Goal: Task Accomplishment & Management: Manage account settings

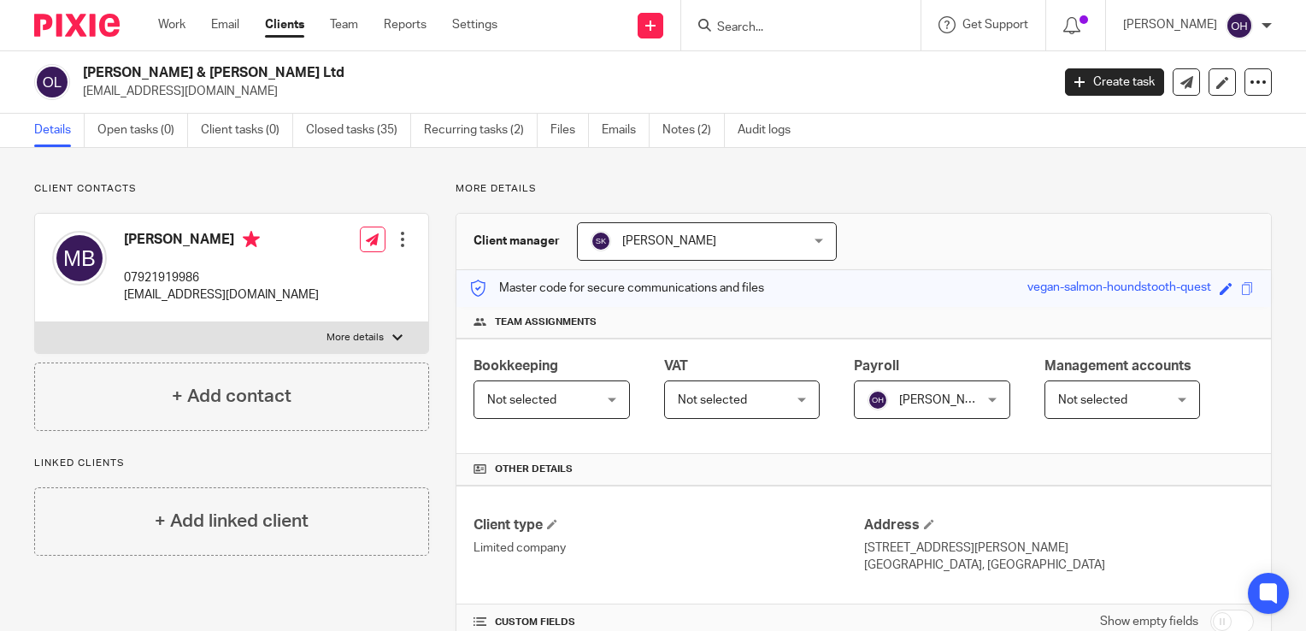
scroll to position [77, 0]
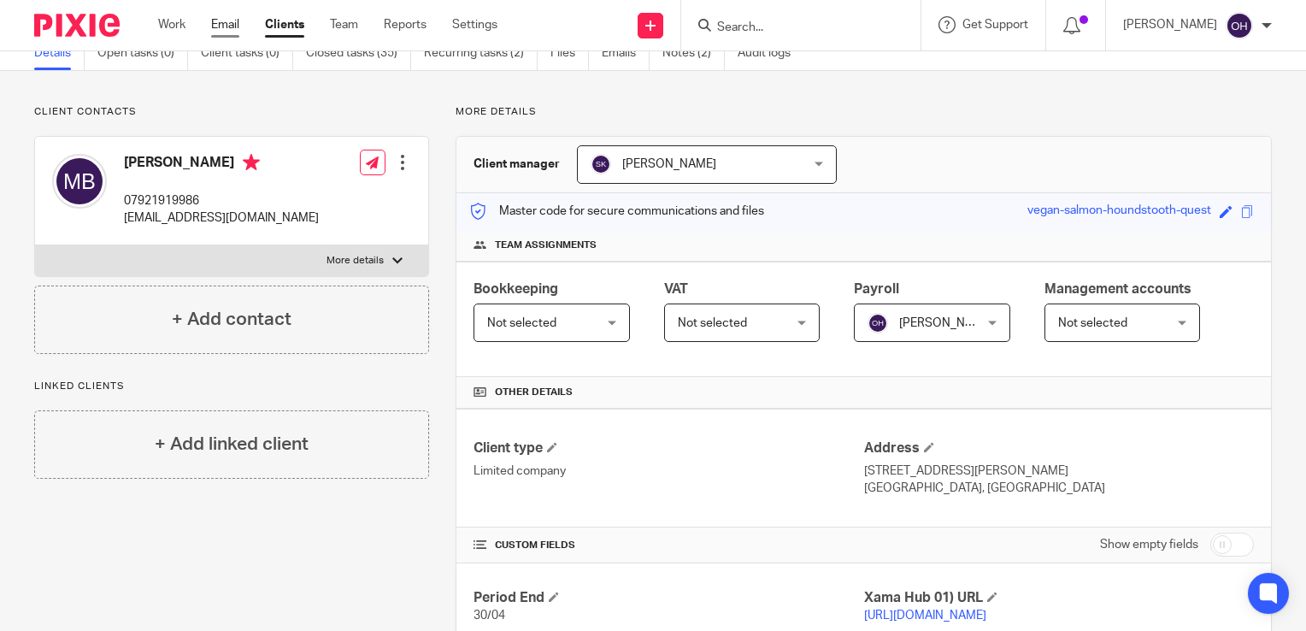
click at [229, 20] on link "Email" at bounding box center [225, 24] width 28 height 17
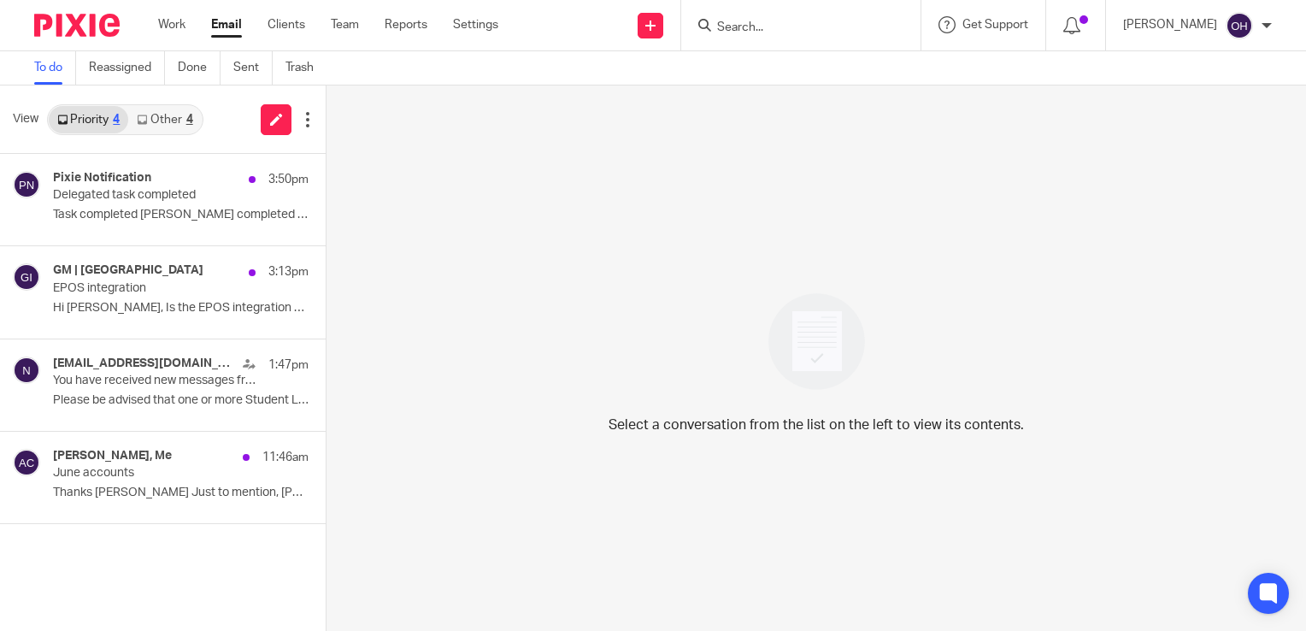
click at [791, 26] on input "Search" at bounding box center [792, 28] width 154 height 15
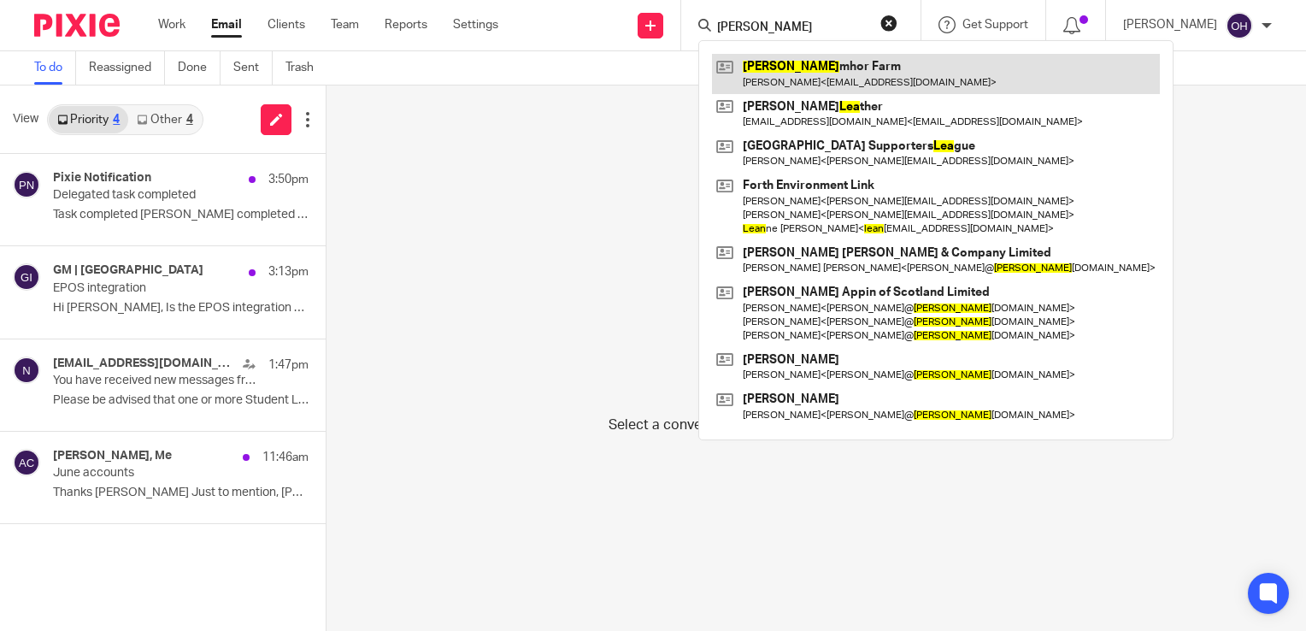
type input "lena"
click at [824, 63] on link at bounding box center [936, 73] width 448 height 39
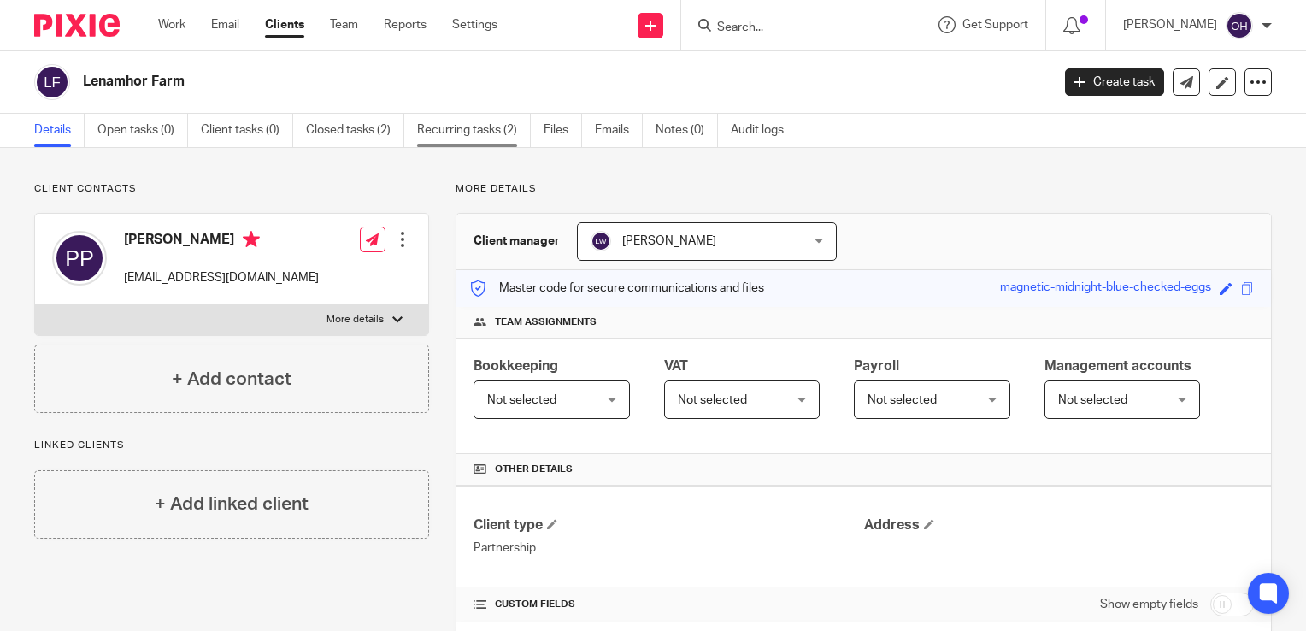
click at [479, 139] on link "Recurring tasks (2)" at bounding box center [474, 130] width 114 height 33
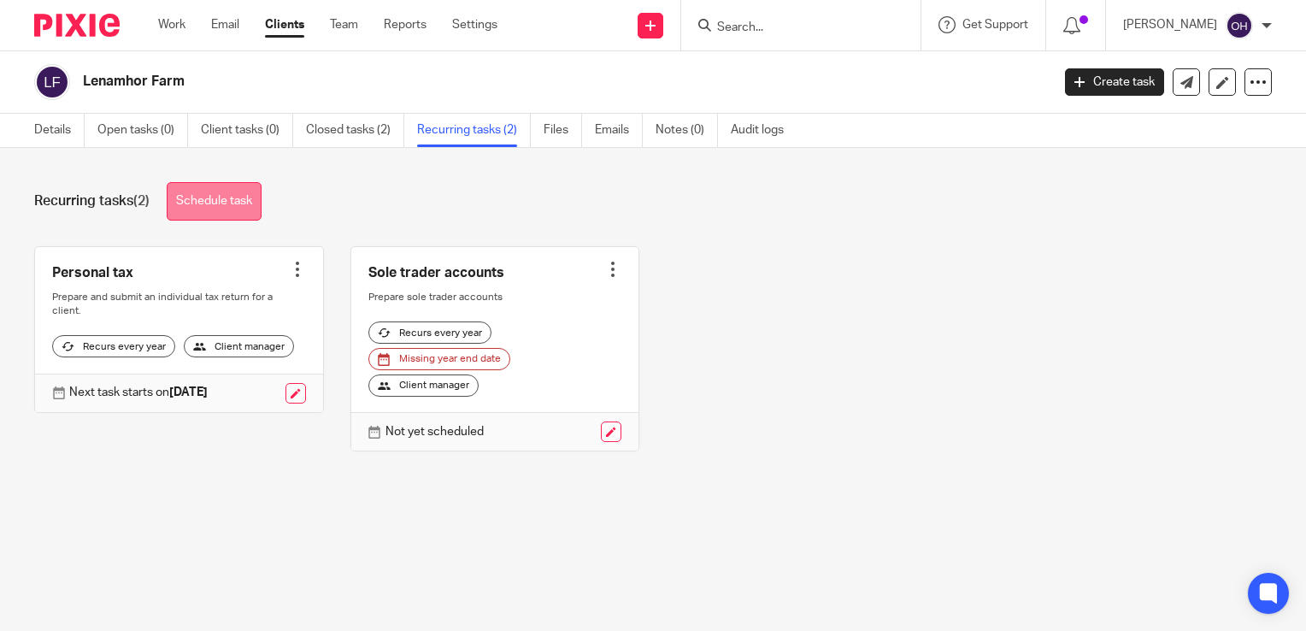
click at [221, 199] on link "Schedule task" at bounding box center [214, 201] width 95 height 38
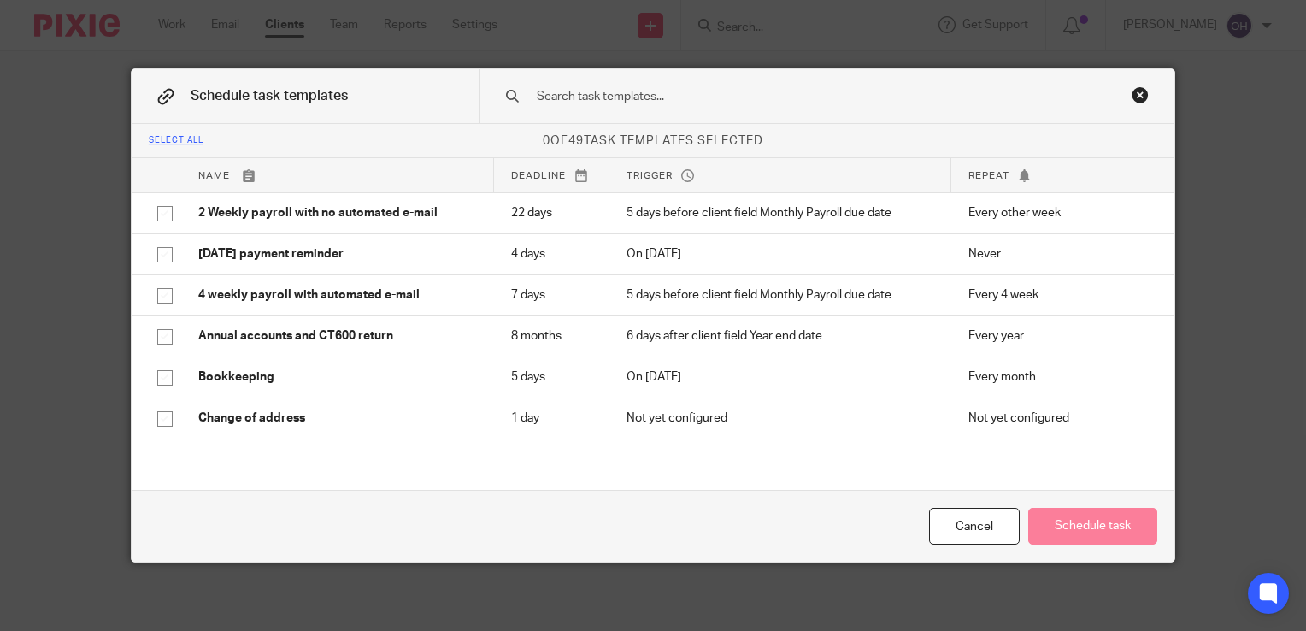
click at [702, 91] on input "text" at bounding box center [803, 96] width 536 height 19
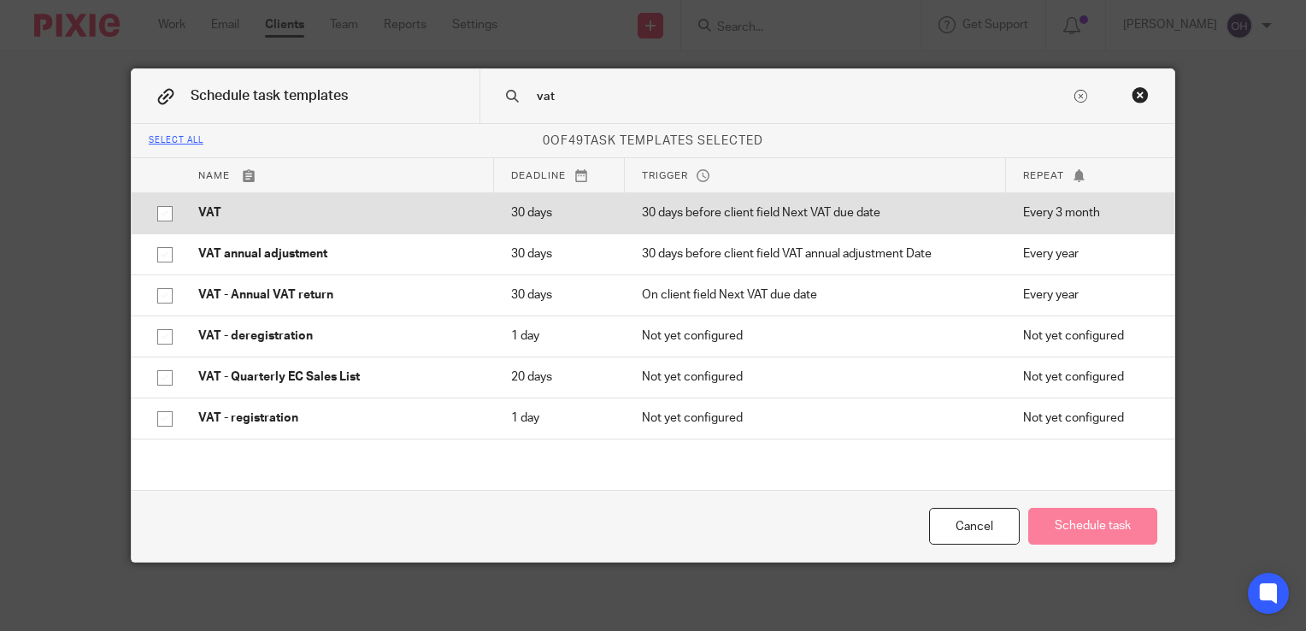
type input "vat"
click at [163, 209] on input "checkbox" at bounding box center [165, 213] width 32 height 32
checkbox input "true"
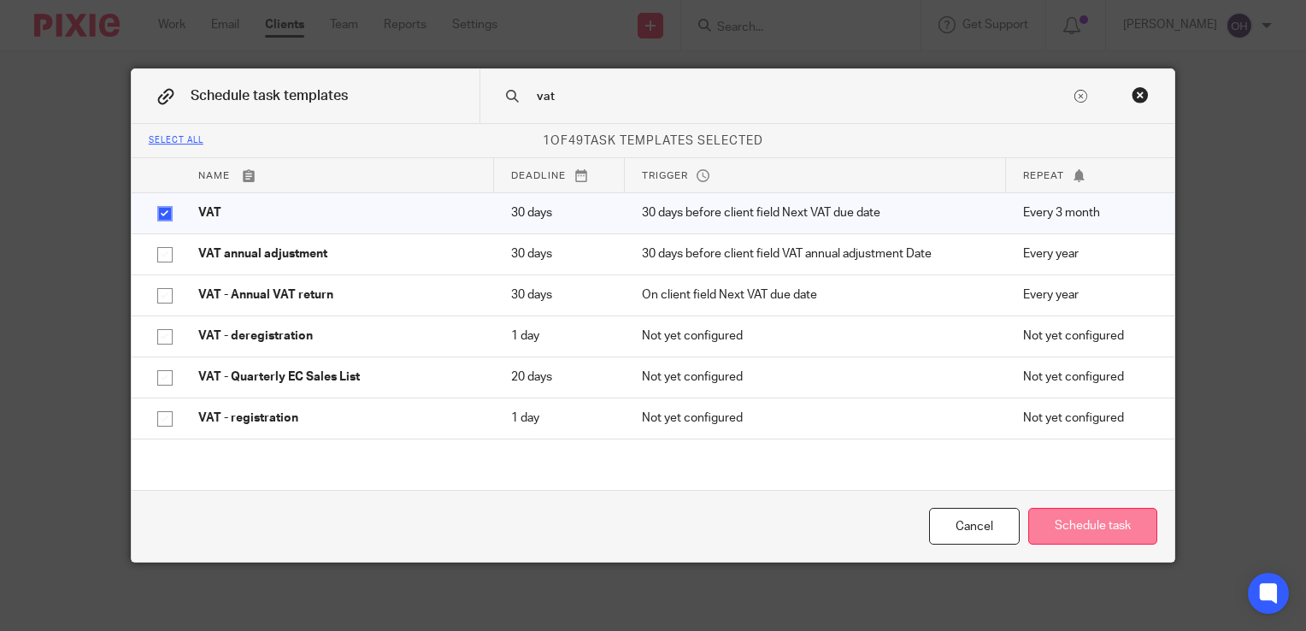
click at [1095, 523] on button "Schedule task" at bounding box center [1092, 526] width 129 height 37
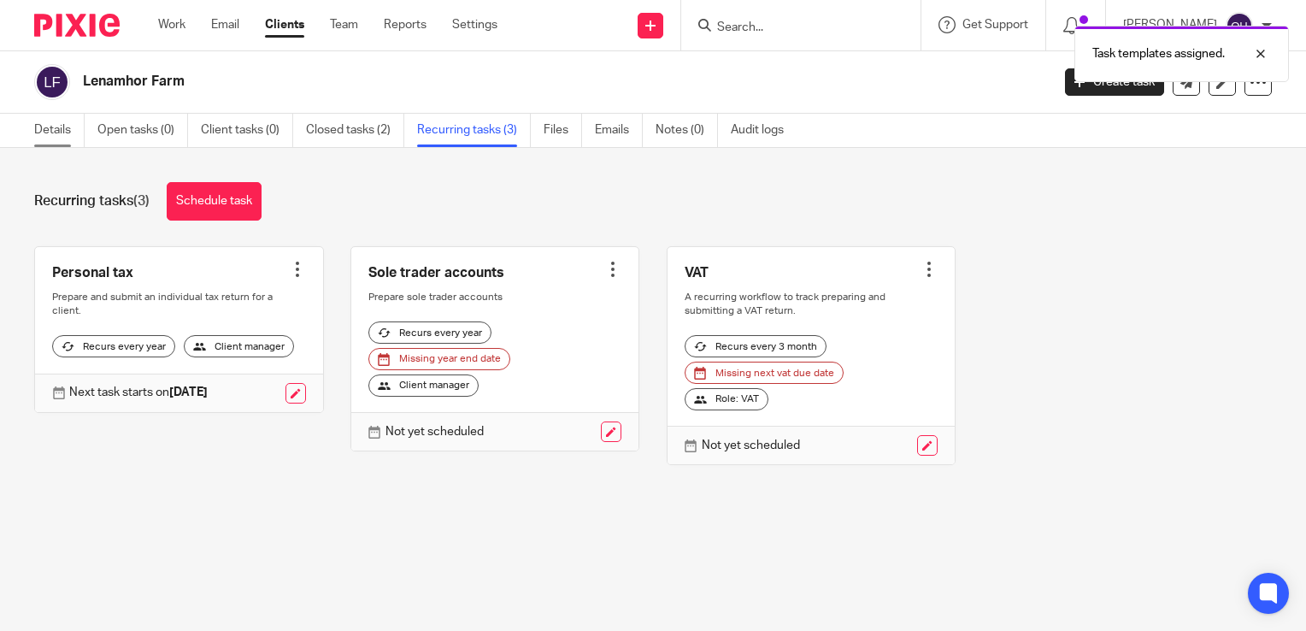
click at [51, 130] on link "Details" at bounding box center [59, 130] width 50 height 33
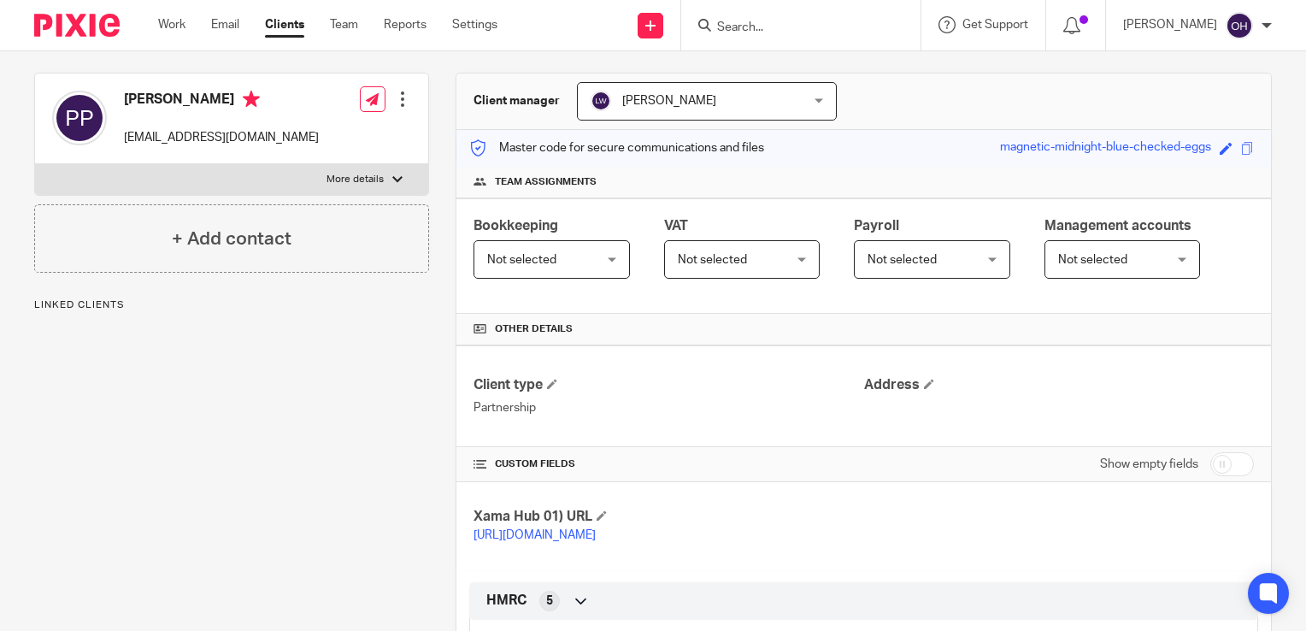
scroll to position [171, 0]
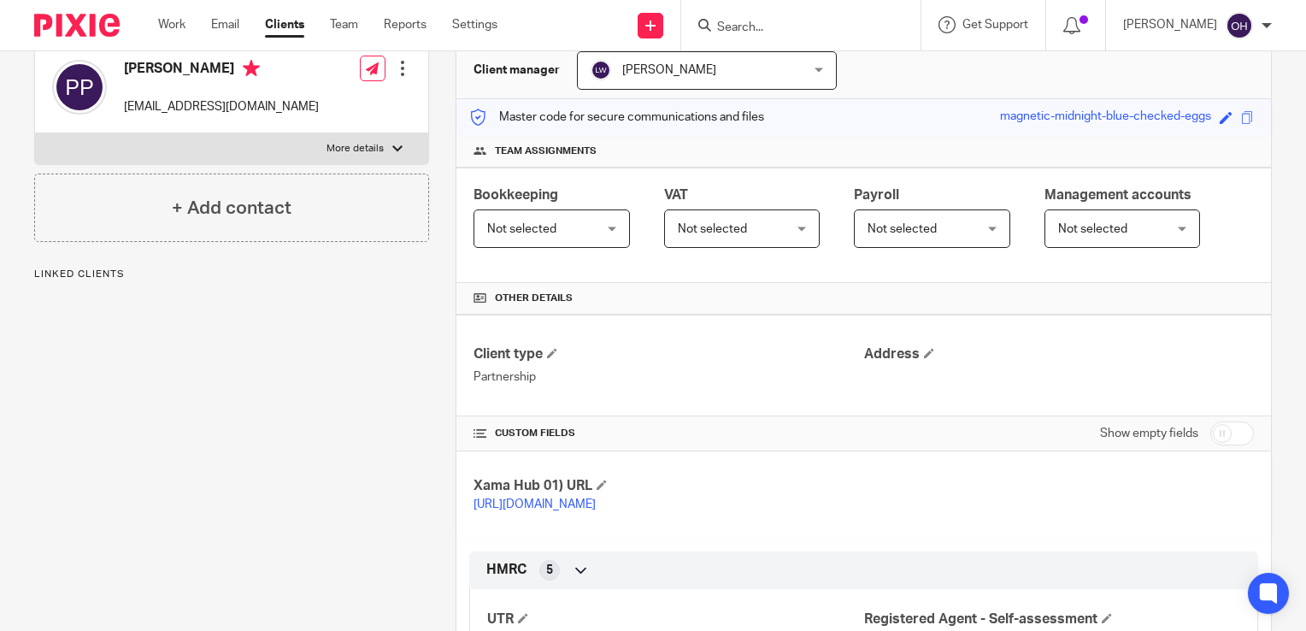
click at [1210, 427] on input "checkbox" at bounding box center [1232, 433] width 44 height 24
checkbox input "true"
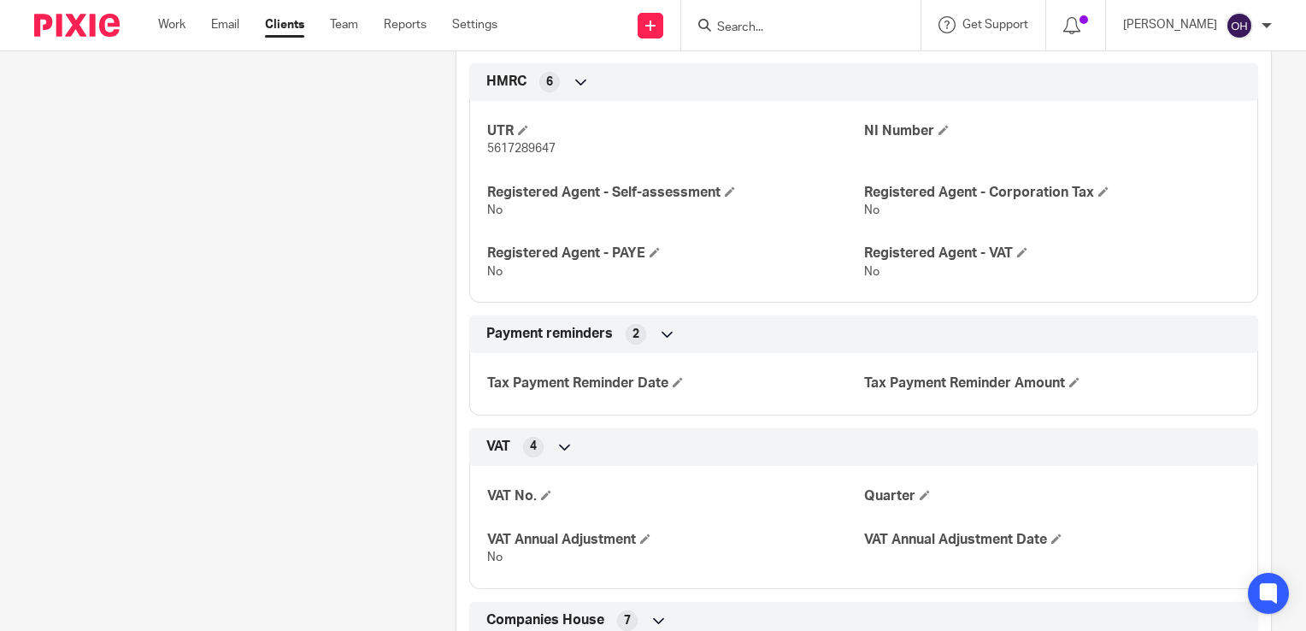
scroll to position [1026, 0]
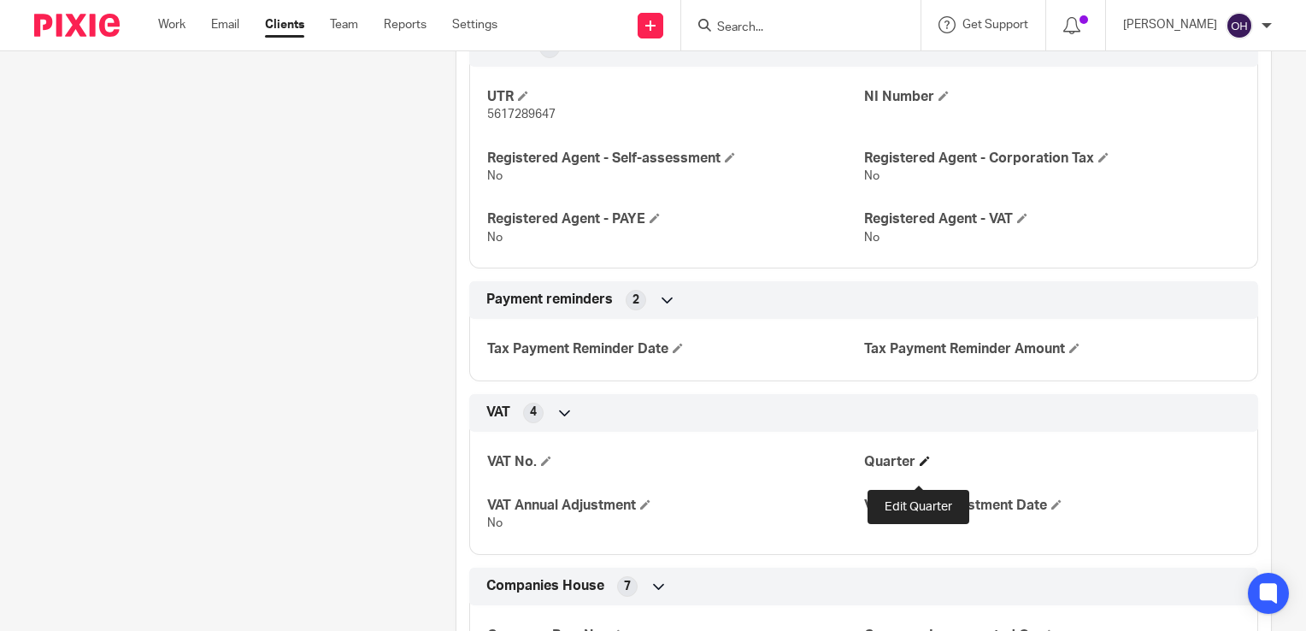
click at [921, 466] on span at bounding box center [925, 461] width 10 height 10
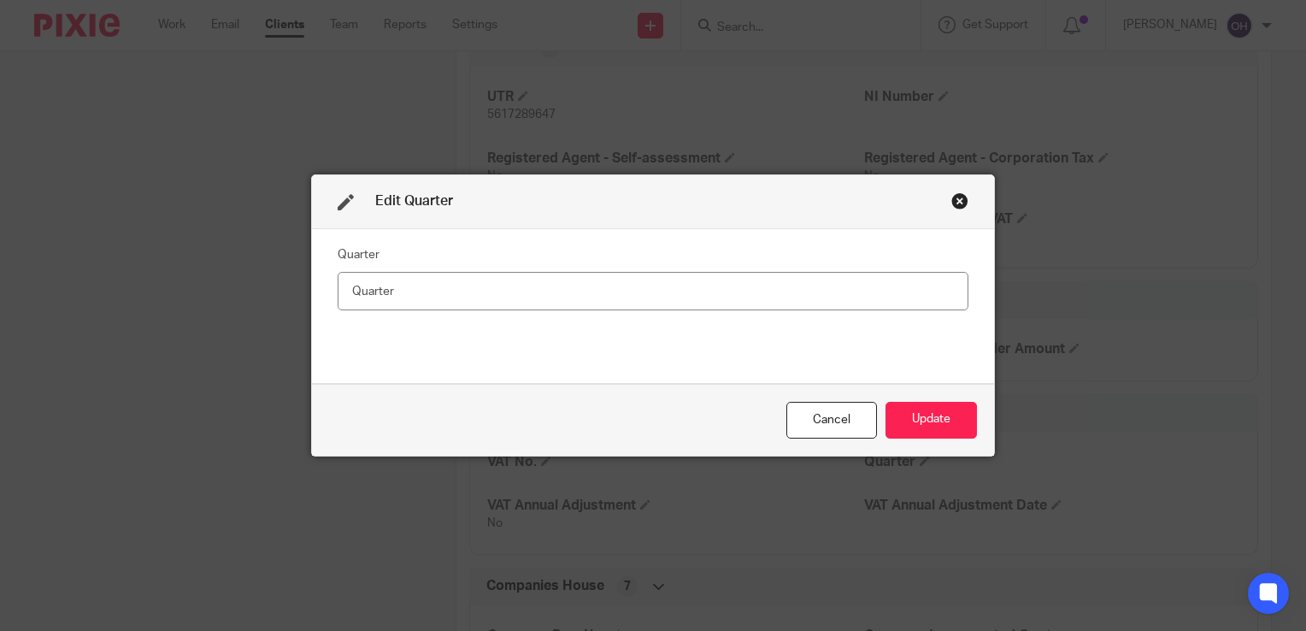
click at [951, 202] on div "Close this dialog window" at bounding box center [959, 200] width 17 height 17
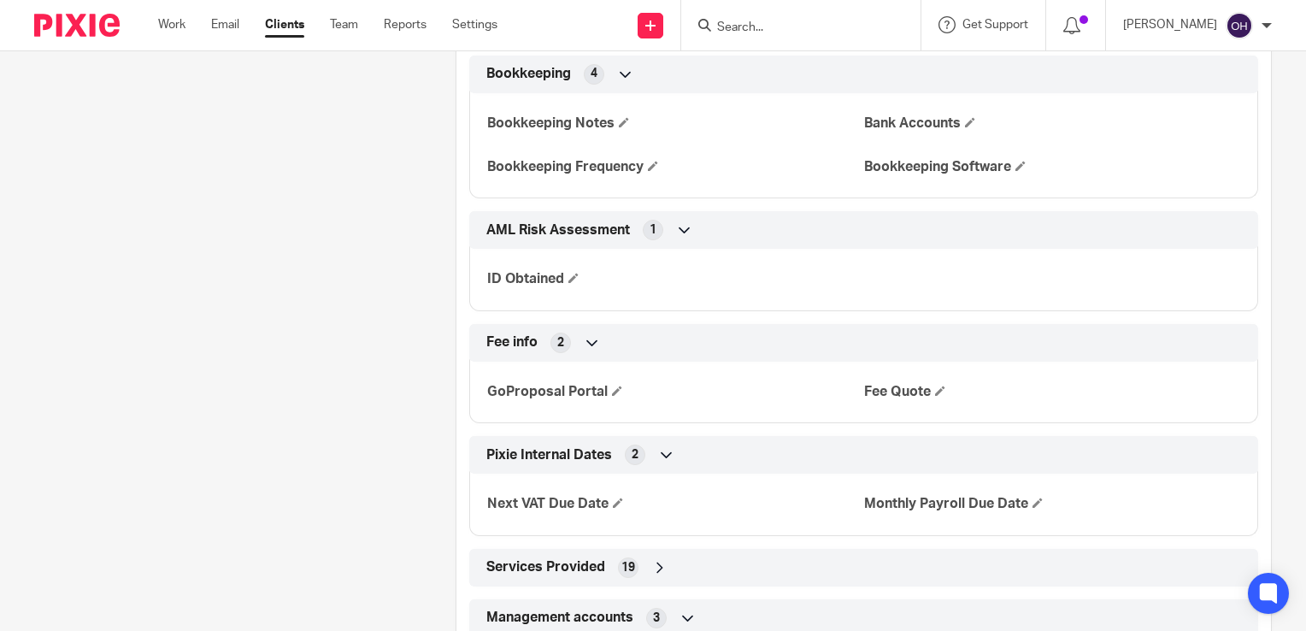
scroll to position [1795, 0]
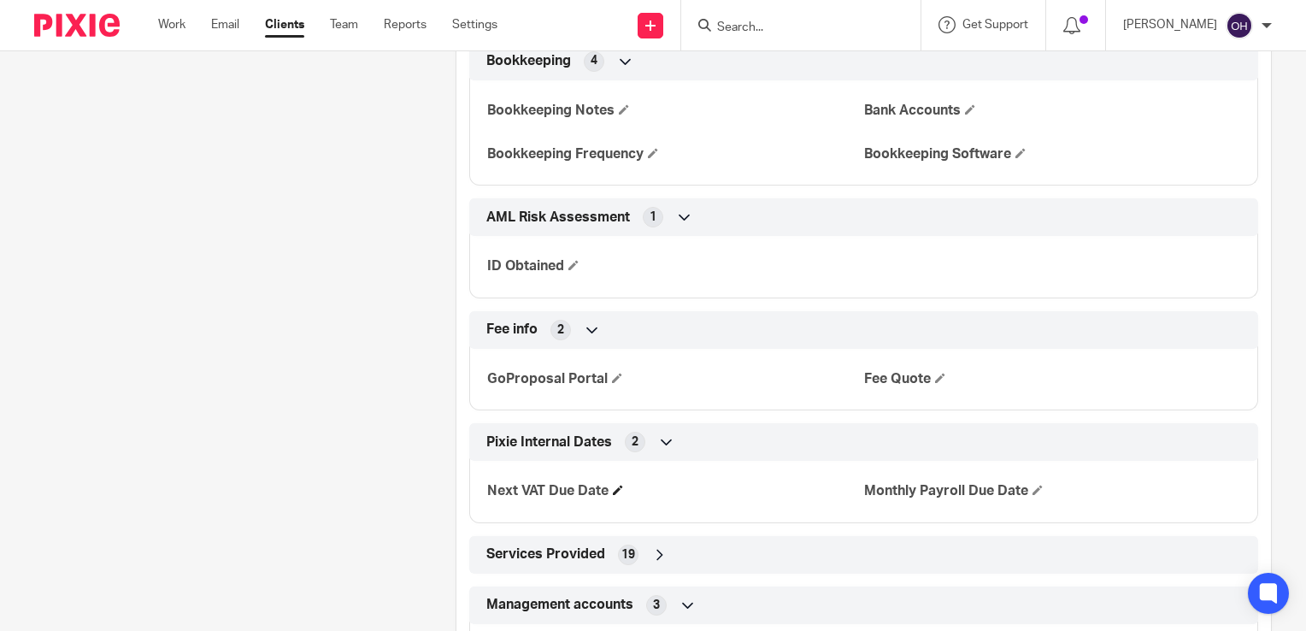
click at [611, 497] on h4 "Next VAT Due Date" at bounding box center [675, 491] width 376 height 18
click at [618, 495] on span at bounding box center [618, 490] width 10 height 10
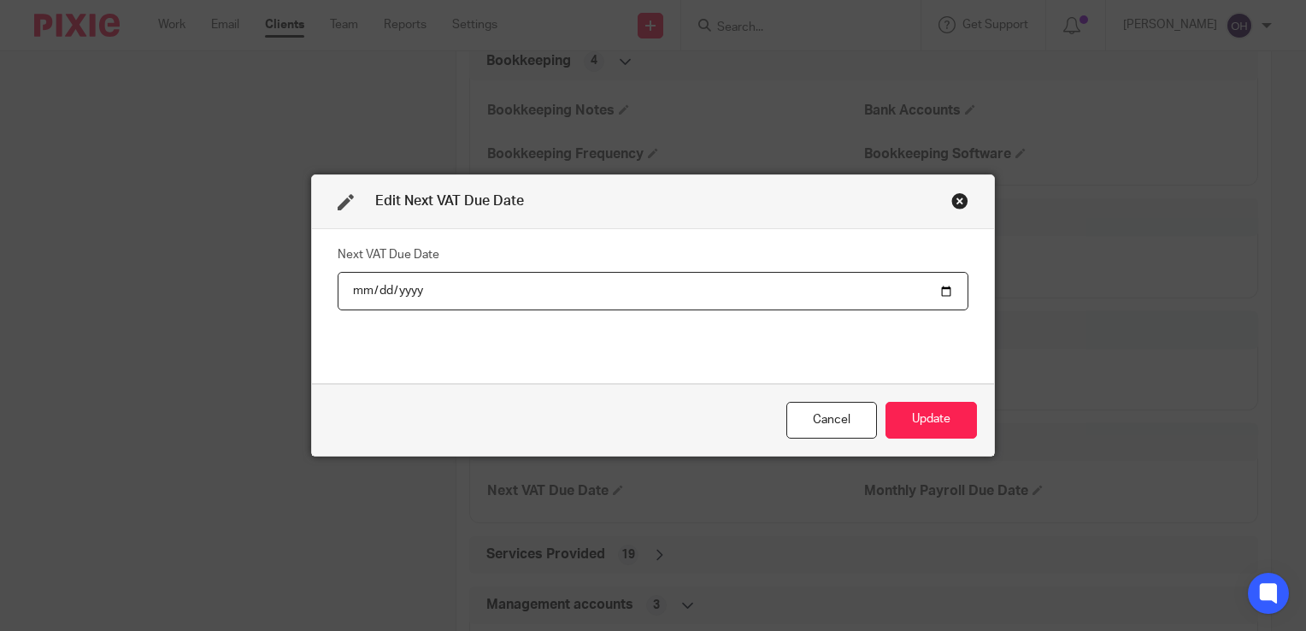
click at [940, 291] on input "date" at bounding box center [653, 291] width 631 height 38
type input "2025-09-07"
click at [936, 415] on button "Update" at bounding box center [931, 420] width 91 height 37
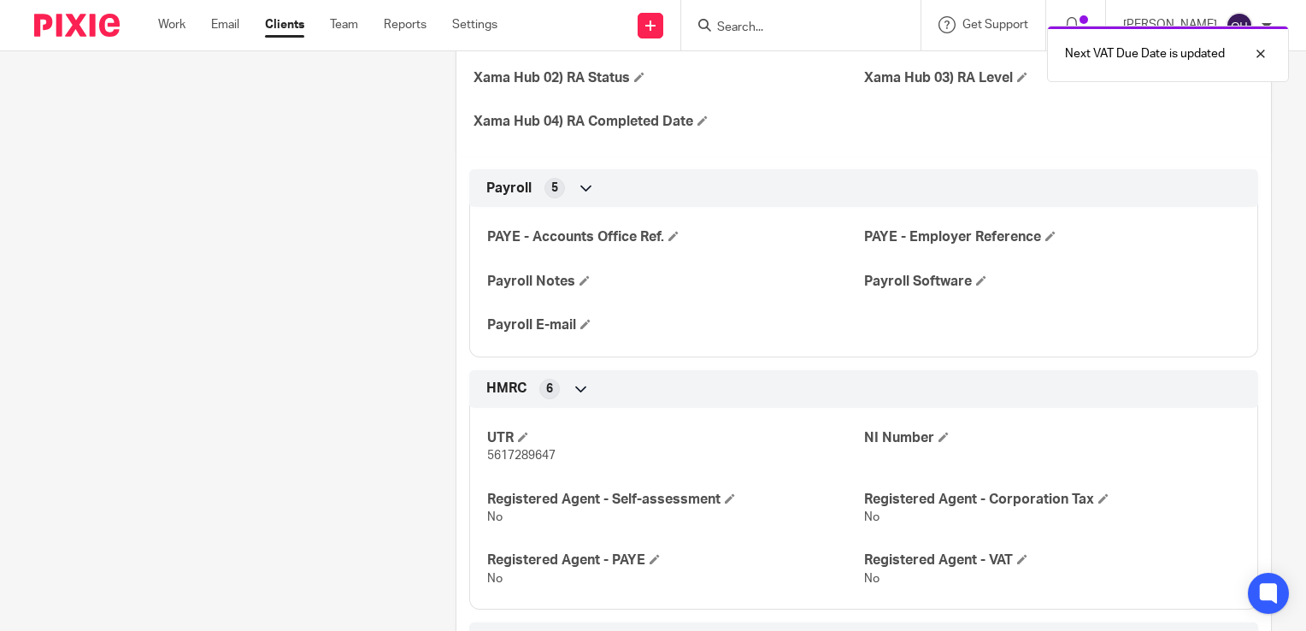
scroll to position [684, 0]
click at [184, 29] on ul "Work Email Clients Team Reports Settings" at bounding box center [340, 24] width 365 height 17
click at [181, 29] on link "Work" at bounding box center [171, 24] width 27 height 17
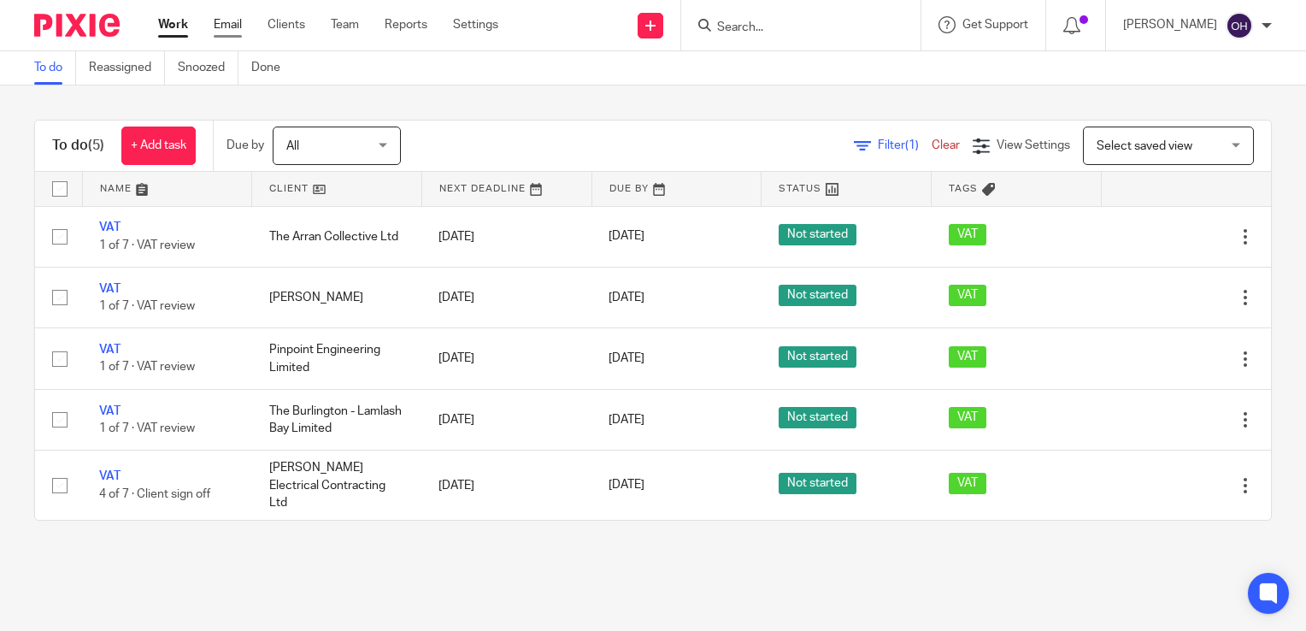
click at [222, 27] on link "Email" at bounding box center [228, 24] width 28 height 17
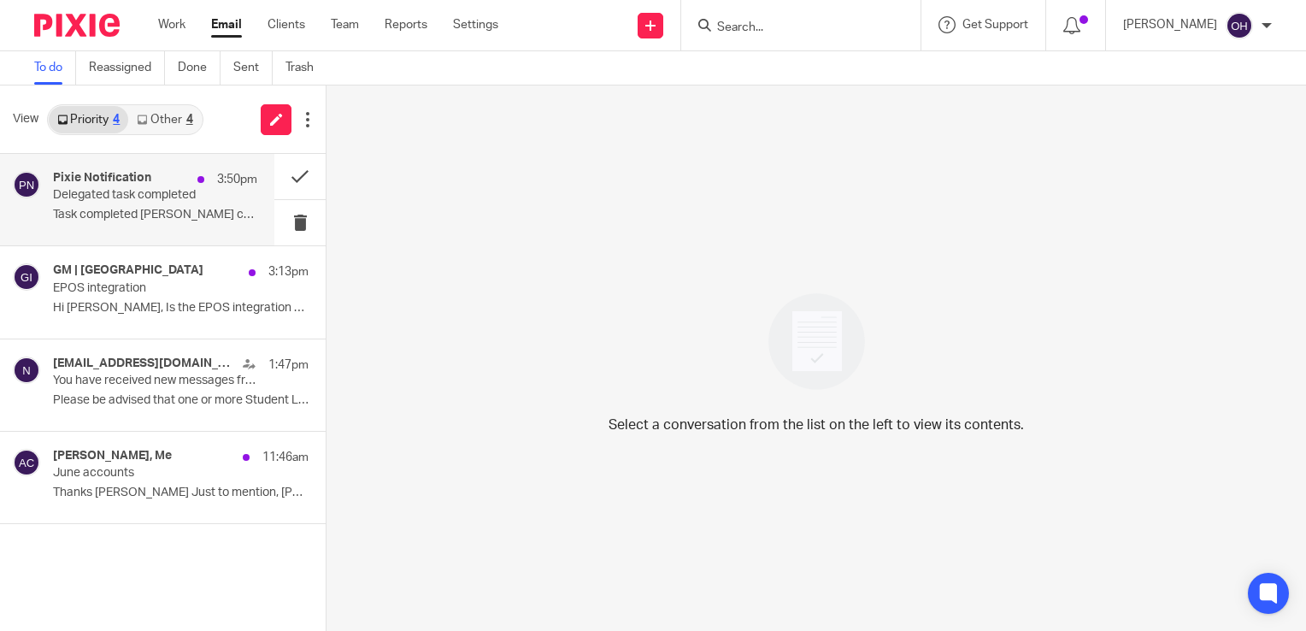
click at [232, 209] on p "Task completed Sarah Gillingham completed a..." at bounding box center [155, 215] width 204 height 15
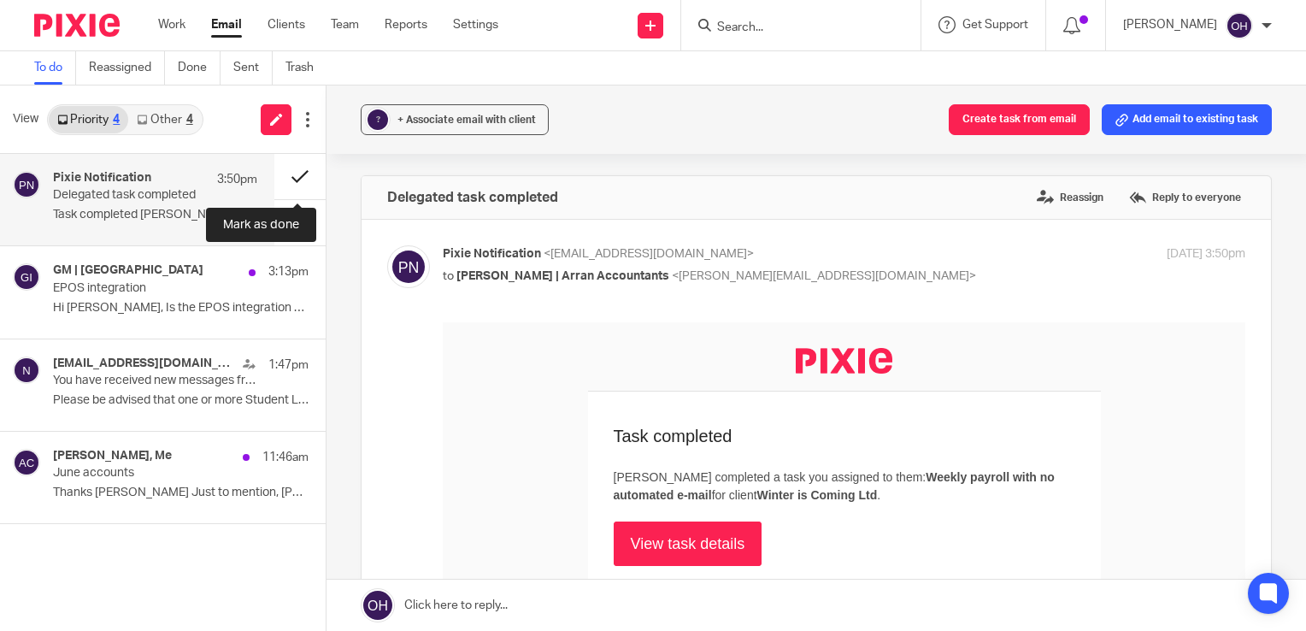
click at [289, 174] on button at bounding box center [299, 176] width 51 height 45
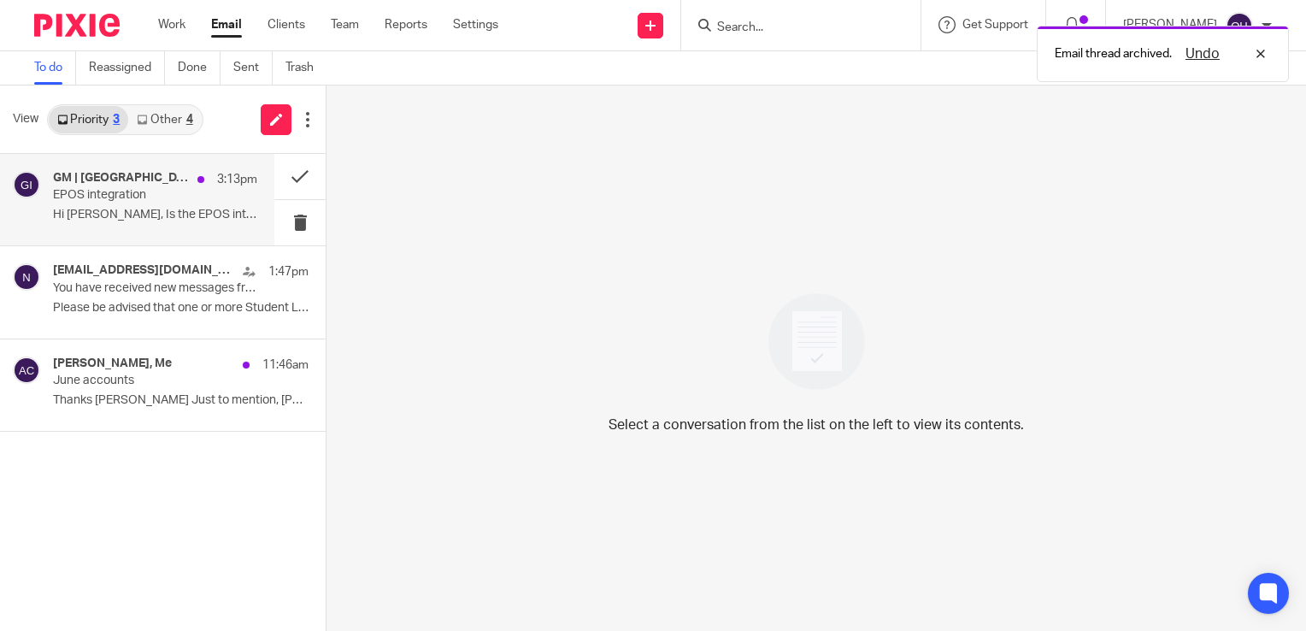
click at [171, 203] on div "GM | Lochranza Country Inn 3:13pm EPOS integration Hi Olivia, Is the EPOS integ…" at bounding box center [155, 199] width 204 height 57
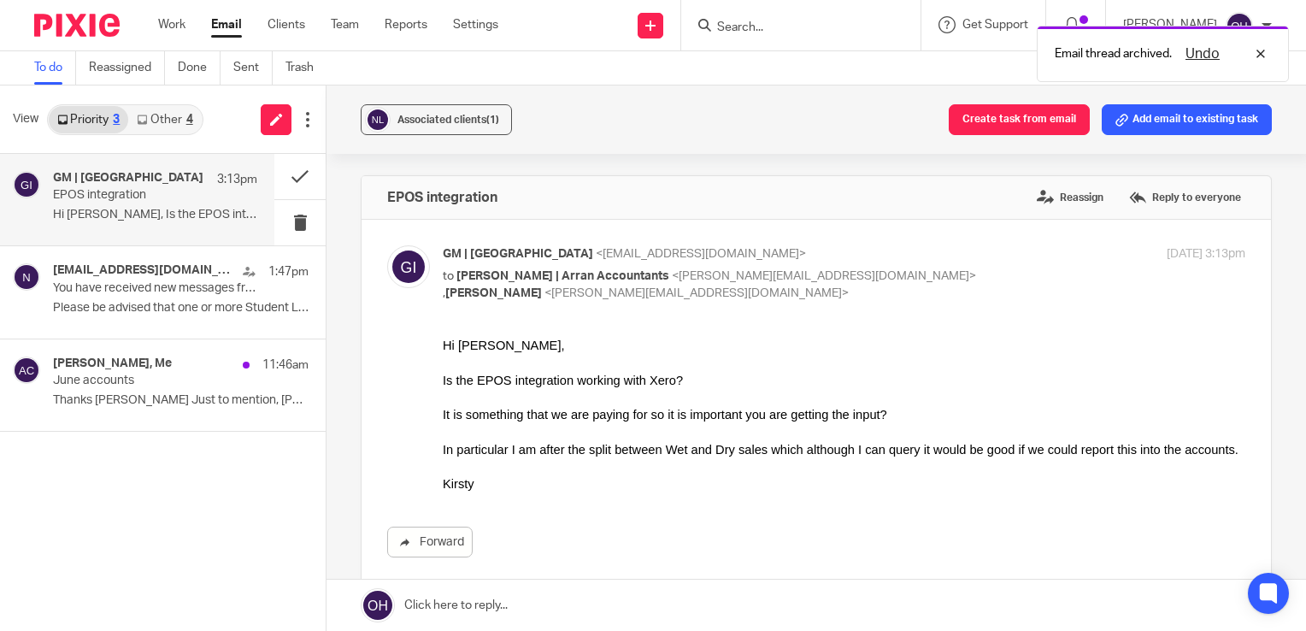
drag, startPoint x: 874, startPoint y: 713, endPoint x: 641, endPoint y: 373, distance: 412.1
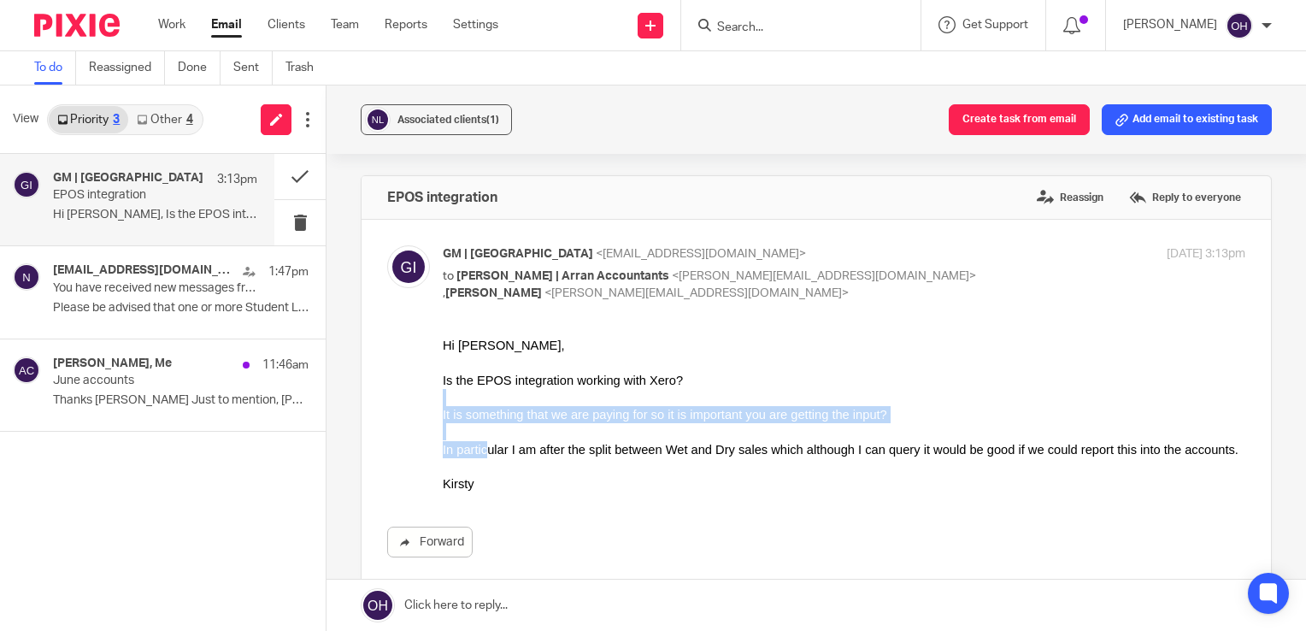
drag, startPoint x: 485, startPoint y: 442, endPoint x: 1248, endPoint y: 374, distance: 766.3
click html "Hi Olivia, Is the EPOS integration working with Xero? It is something that we a…"
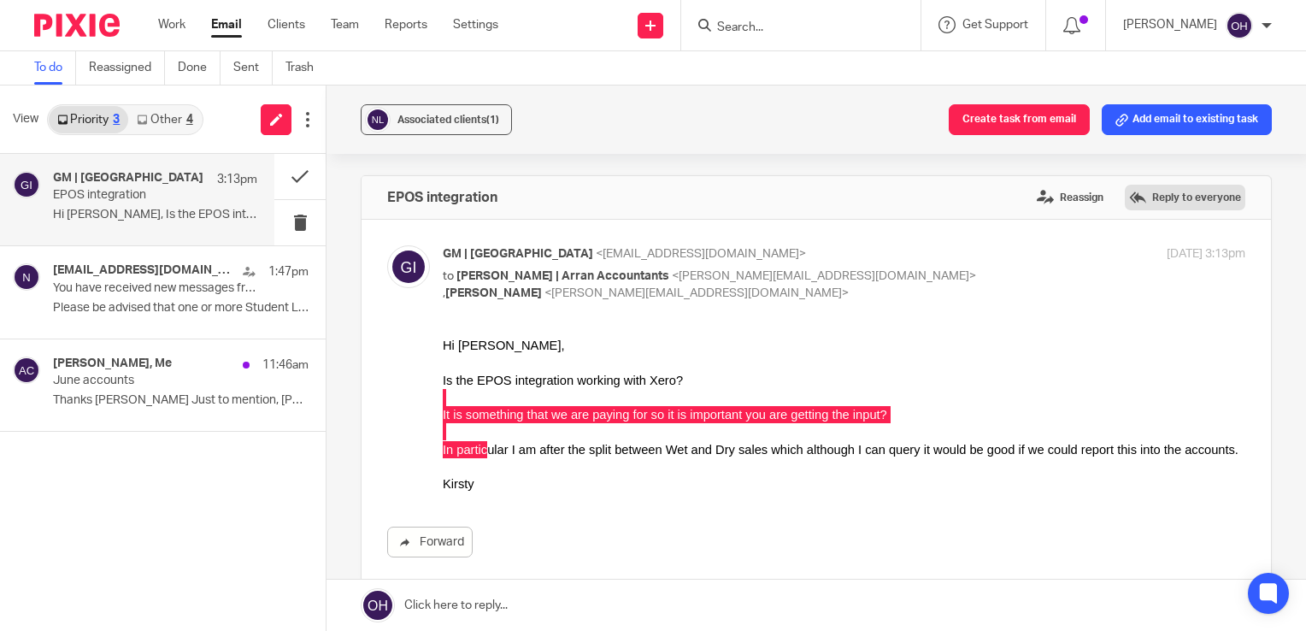
drag, startPoint x: 805, startPoint y: 38, endPoint x: 1152, endPoint y: 192, distance: 379.6
click at [1152, 192] on label "Reply to everyone" at bounding box center [1185, 198] width 121 height 26
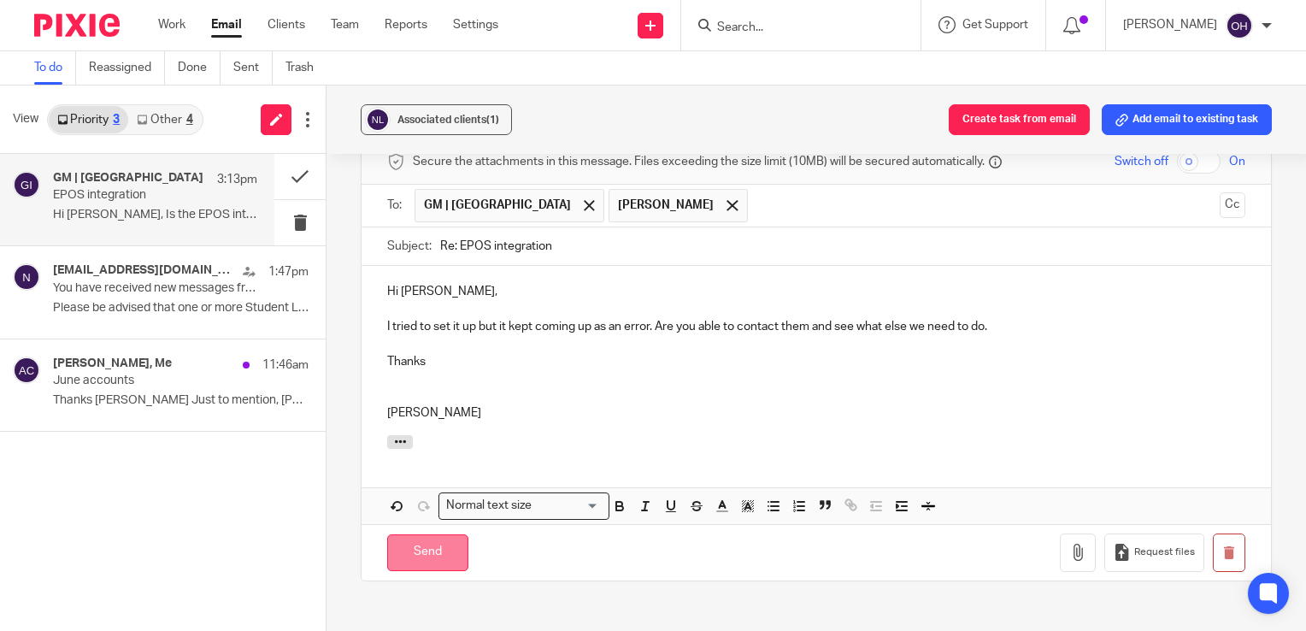
click at [414, 541] on input "Send" at bounding box center [427, 552] width 81 height 37
click at [168, 115] on link "Other 4" at bounding box center [164, 119] width 73 height 27
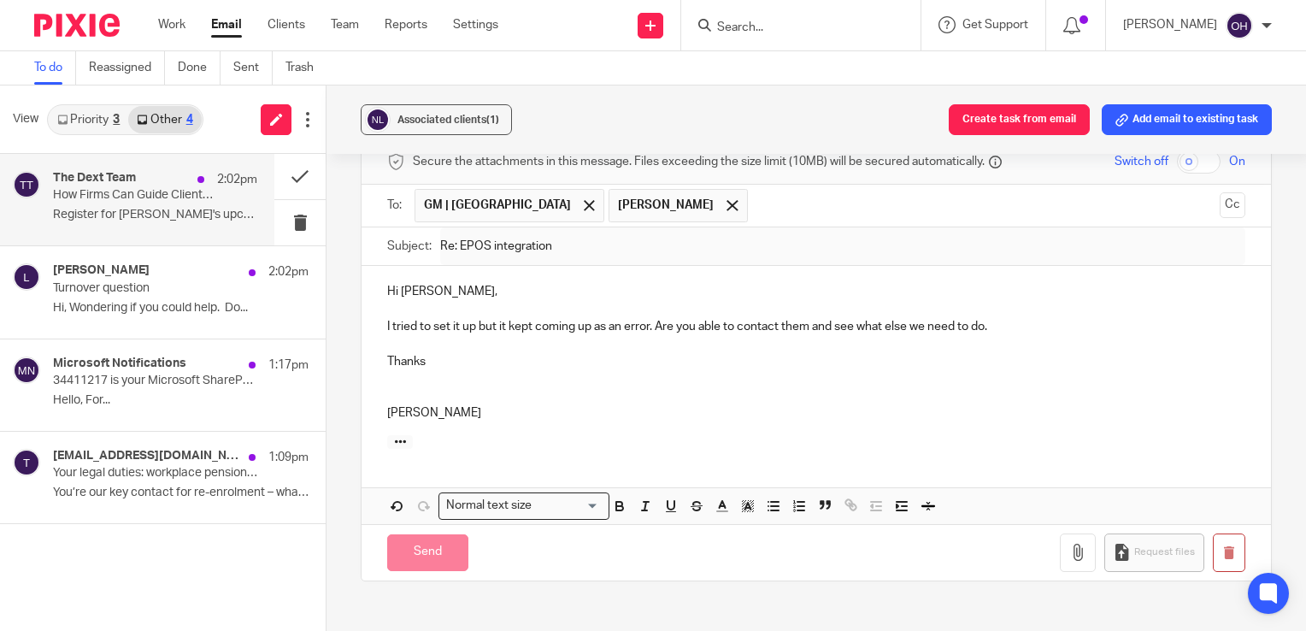
click at [152, 174] on div "The Dext Team 2:02pm" at bounding box center [155, 179] width 204 height 17
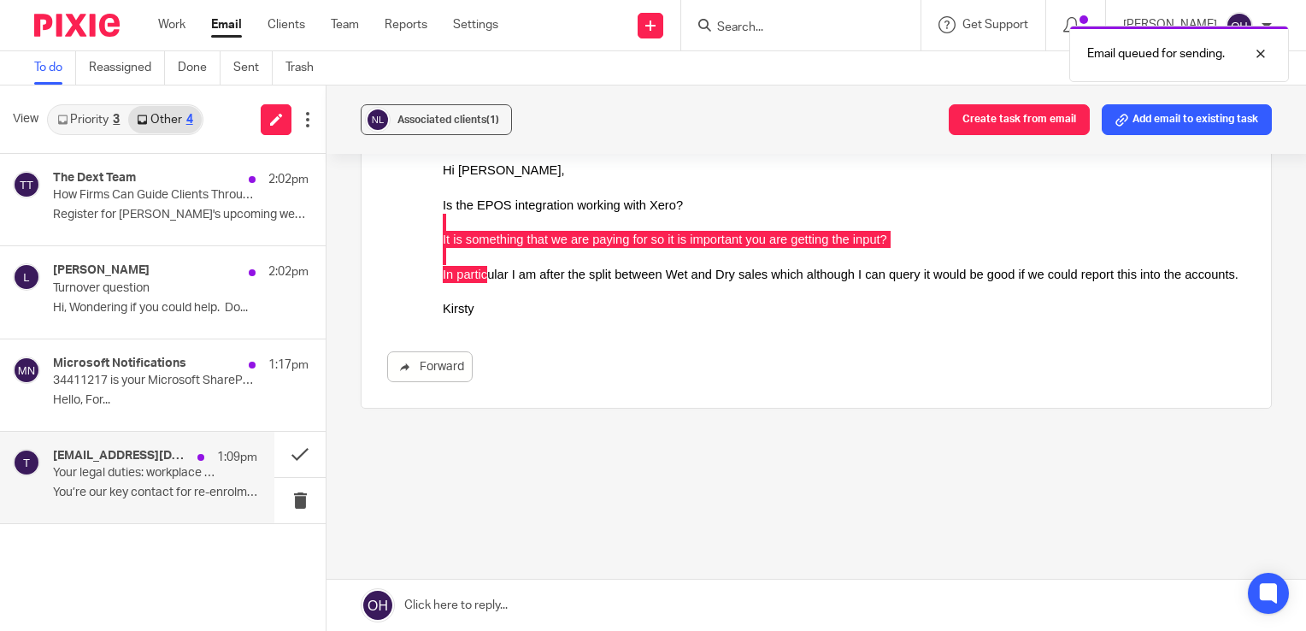
scroll to position [174, 0]
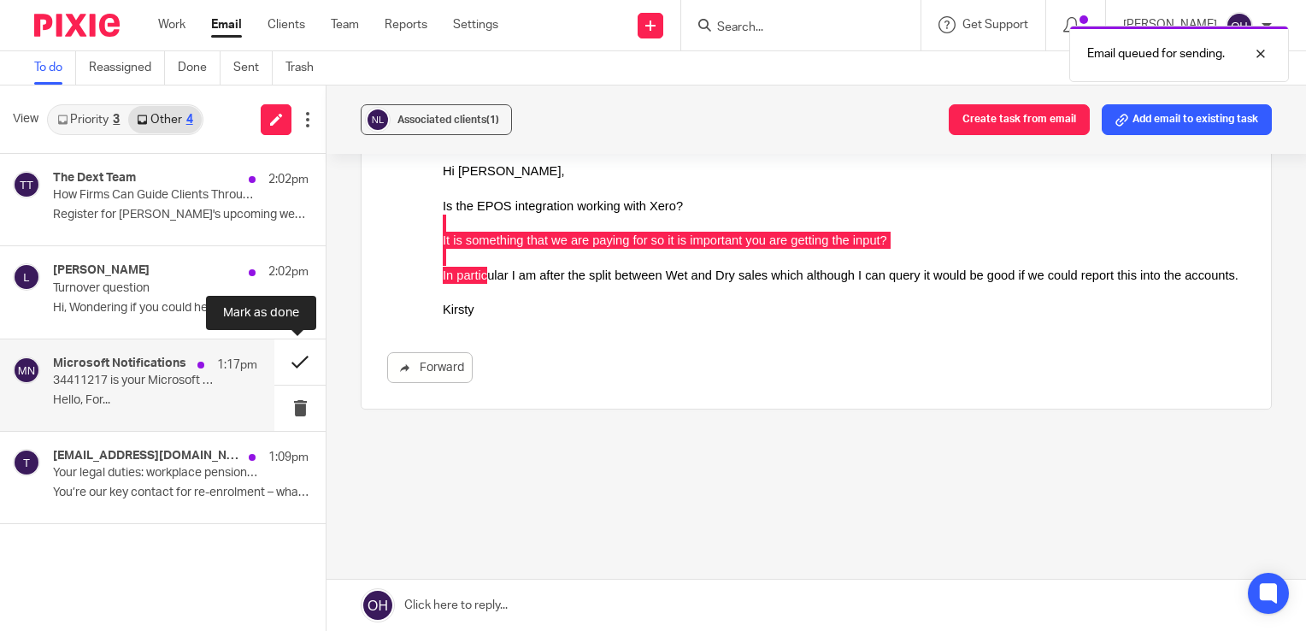
click at [289, 357] on button at bounding box center [299, 361] width 51 height 45
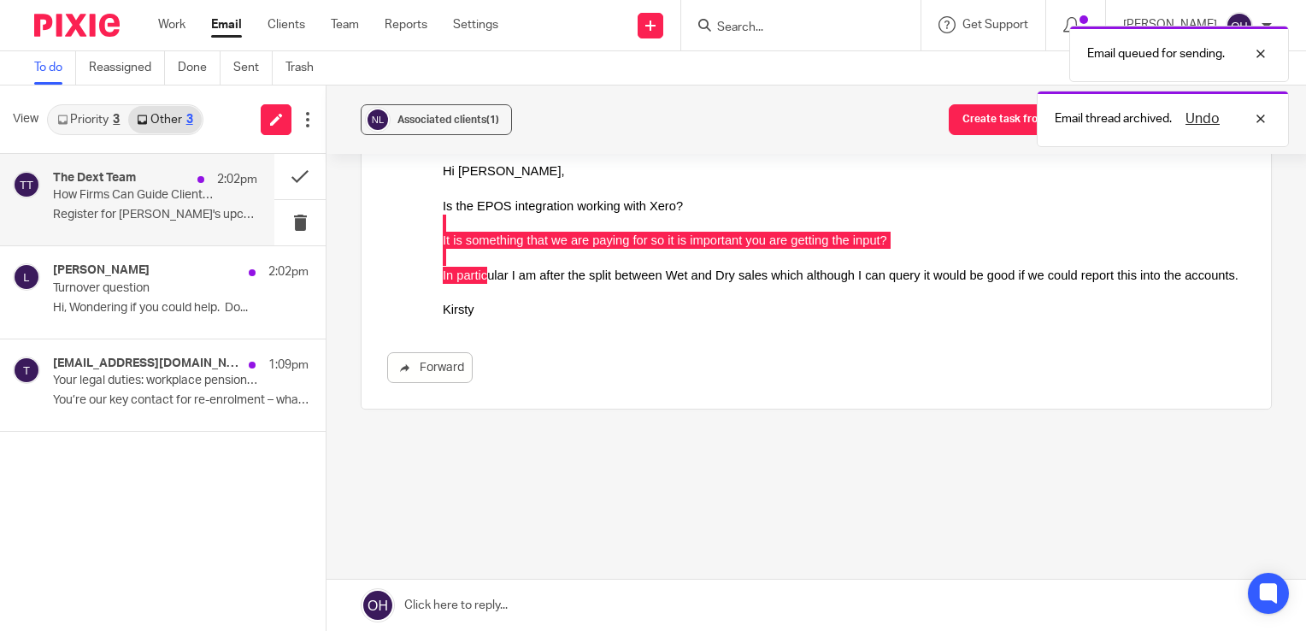
drag, startPoint x: 174, startPoint y: 203, endPoint x: 191, endPoint y: 194, distance: 19.9
click at [174, 200] on p "How Firms Can Guide Clients Through Chaos - and Come Out Stronger" at bounding box center [134, 195] width 163 height 15
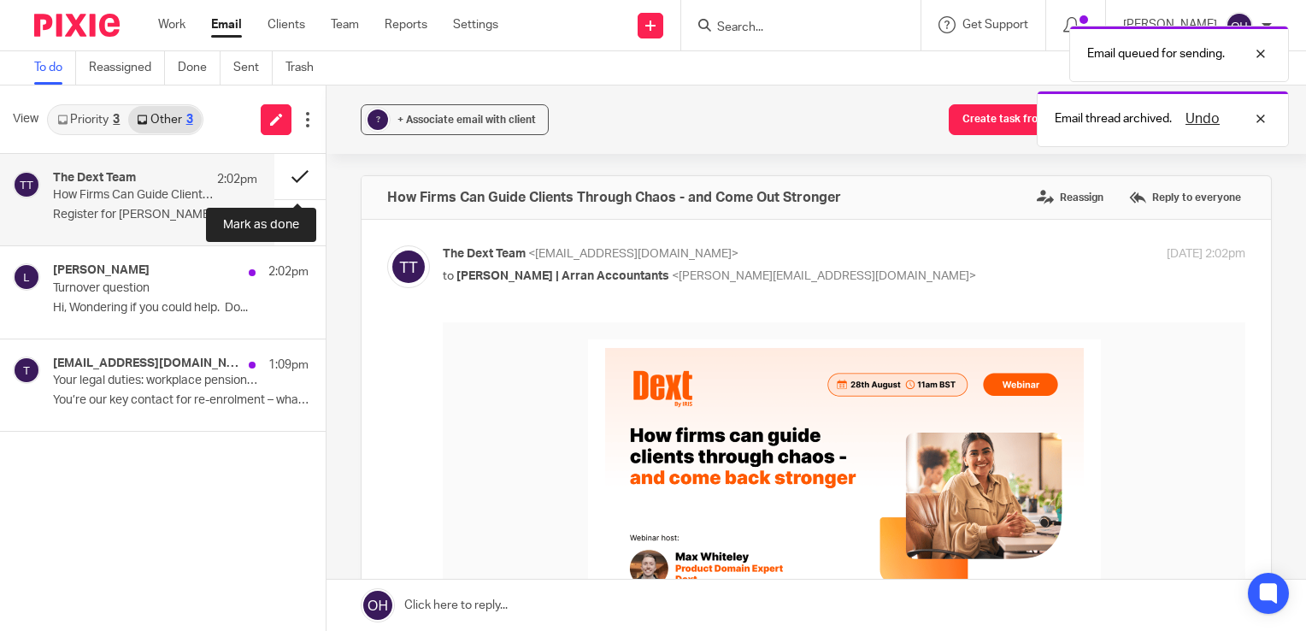
scroll to position [0, 0]
click at [291, 169] on button at bounding box center [299, 176] width 51 height 45
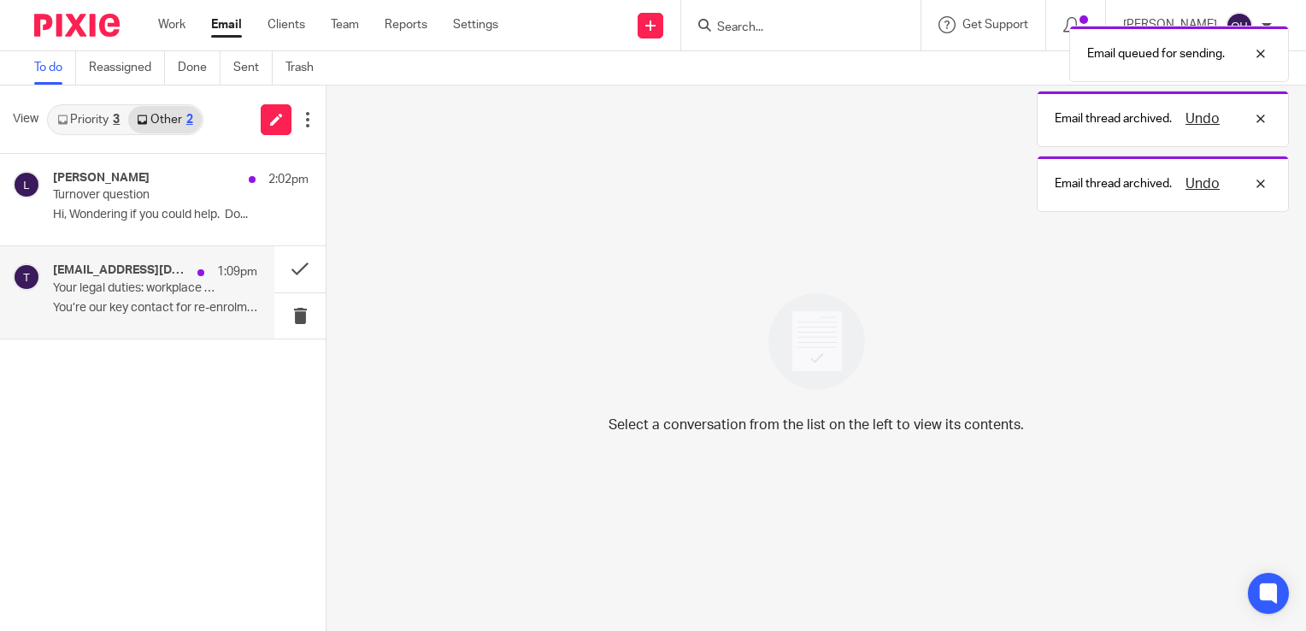
click at [95, 290] on p "Your legal duties: workplace pensions re-enrolment" at bounding box center [134, 288] width 163 height 15
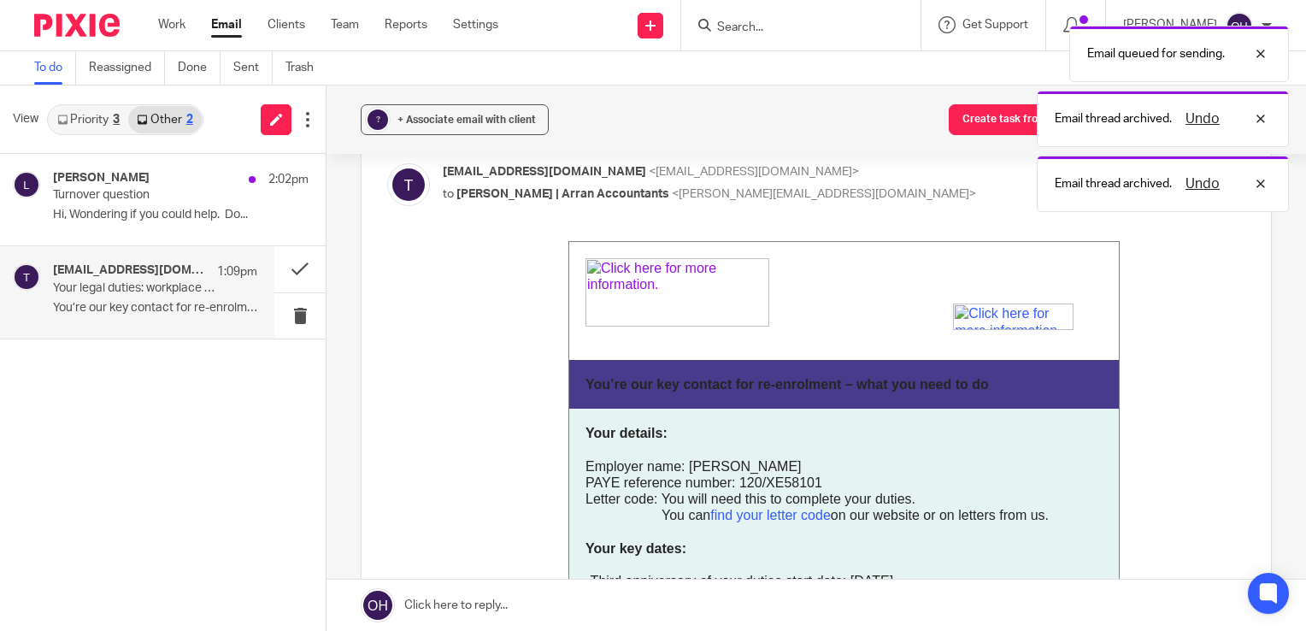
scroll to position [342, 0]
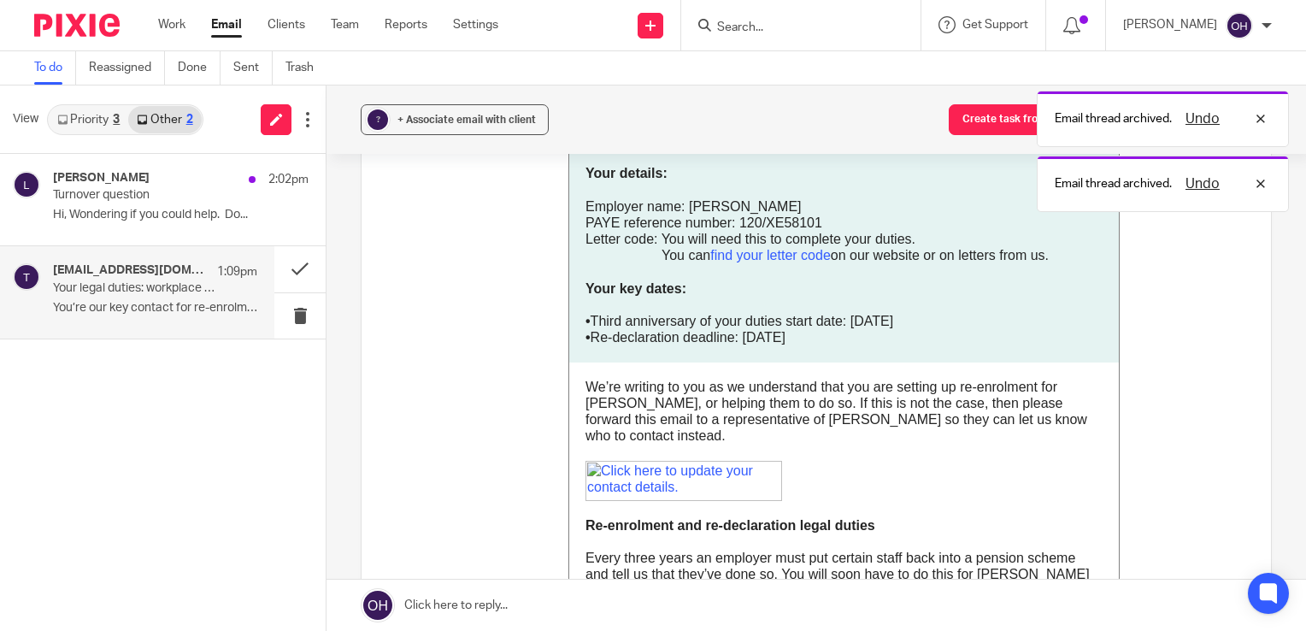
click at [132, 310] on p "You’re our key contact for re-enrolment – what..." at bounding box center [155, 308] width 204 height 15
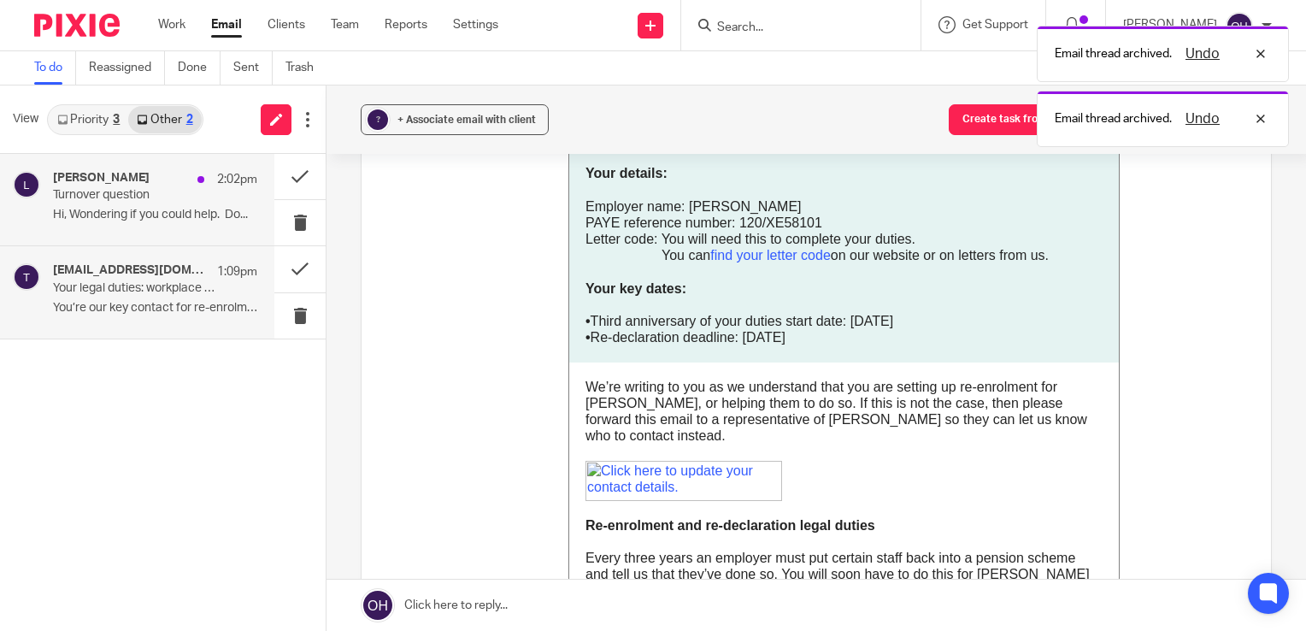
click at [185, 196] on p "Turnover question" at bounding box center [134, 195] width 163 height 15
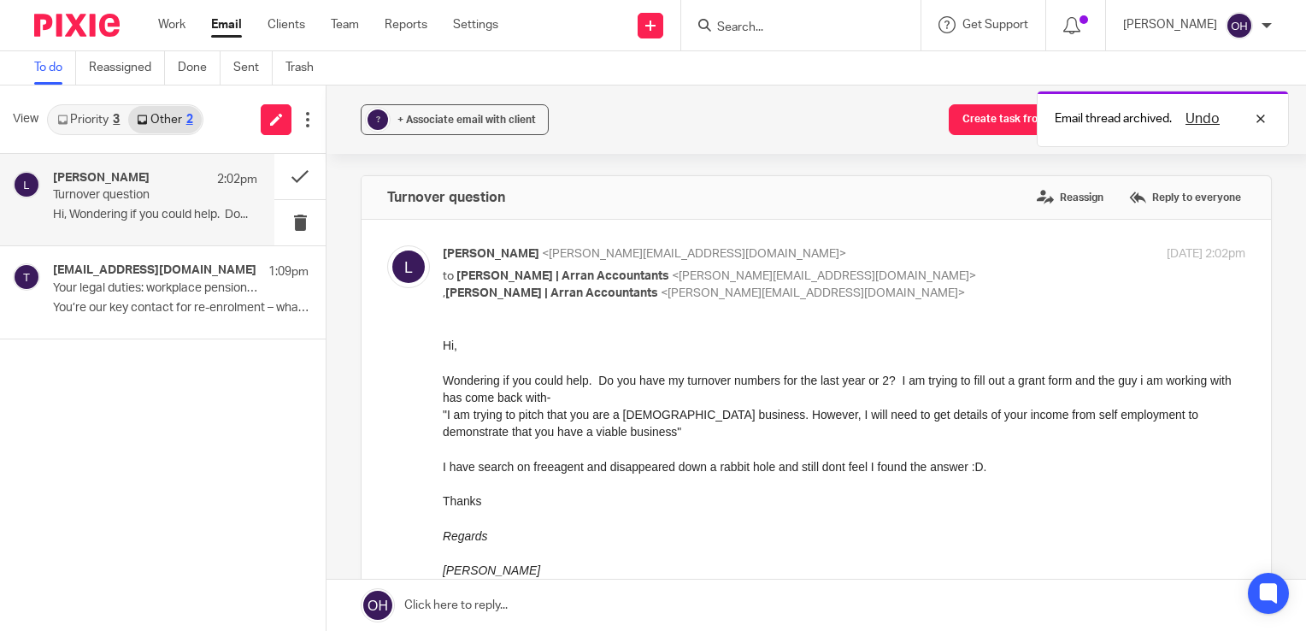
scroll to position [0, 0]
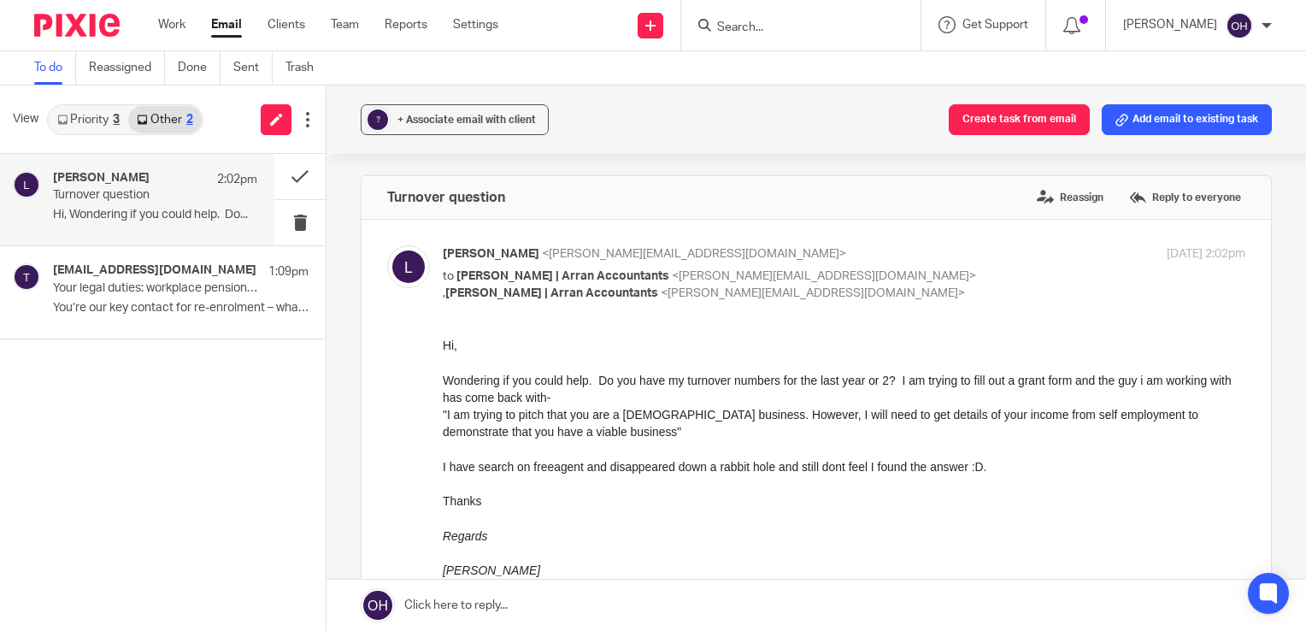
click at [97, 123] on link "Priority 3" at bounding box center [88, 119] width 79 height 27
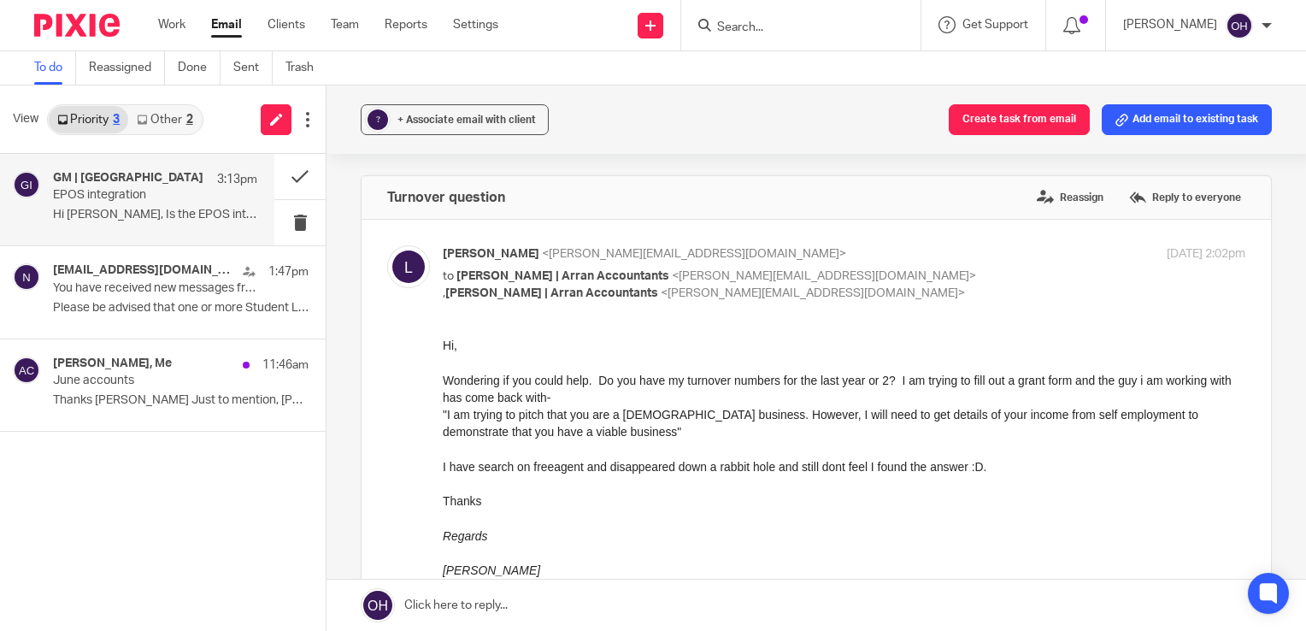
click at [195, 185] on div "GM | Lochranza Country Inn 3:13pm" at bounding box center [155, 179] width 204 height 17
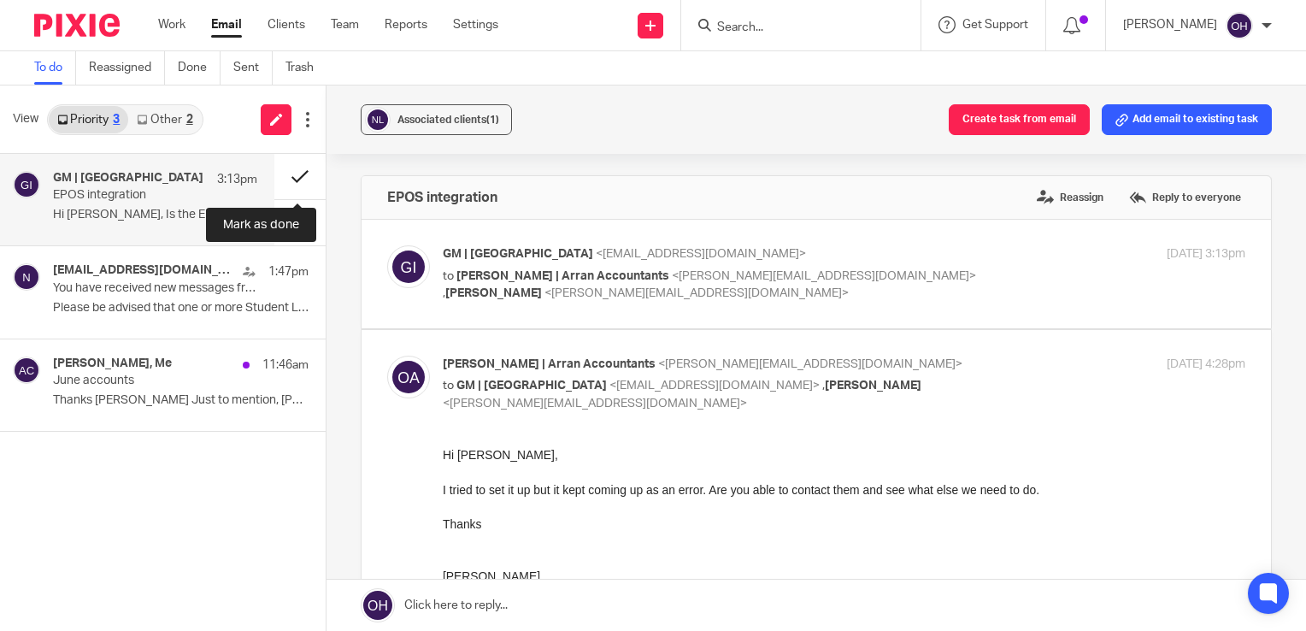
click at [294, 172] on button at bounding box center [299, 176] width 51 height 45
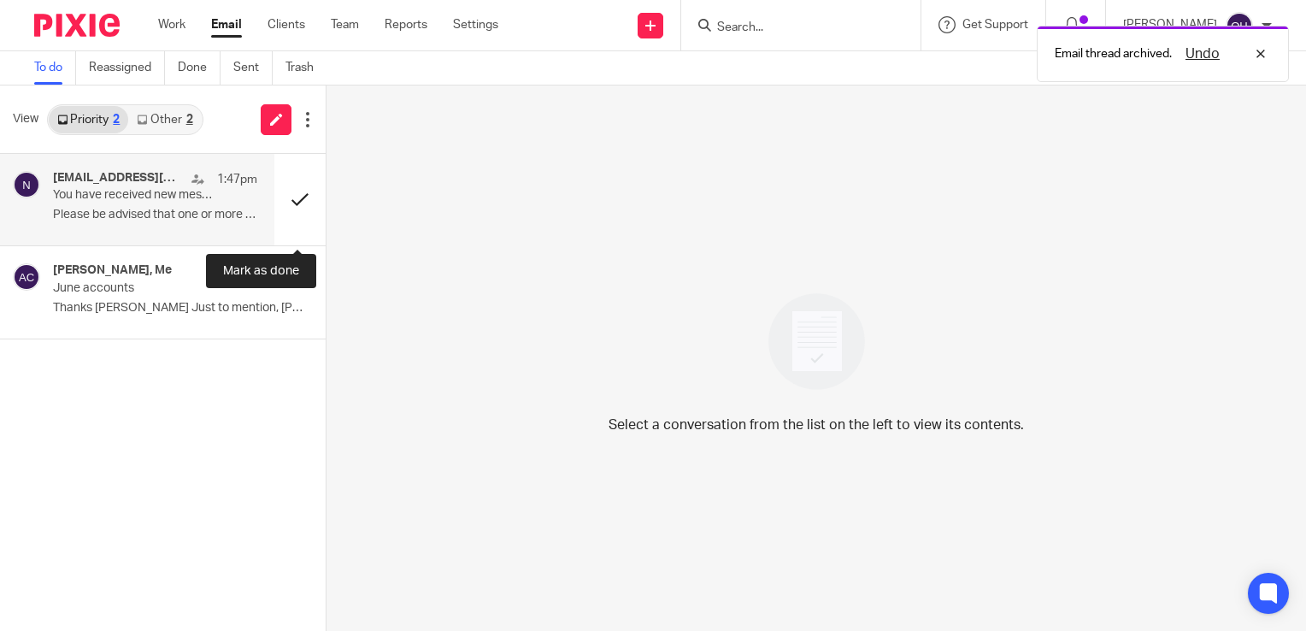
click at [297, 183] on button at bounding box center [299, 199] width 51 height 91
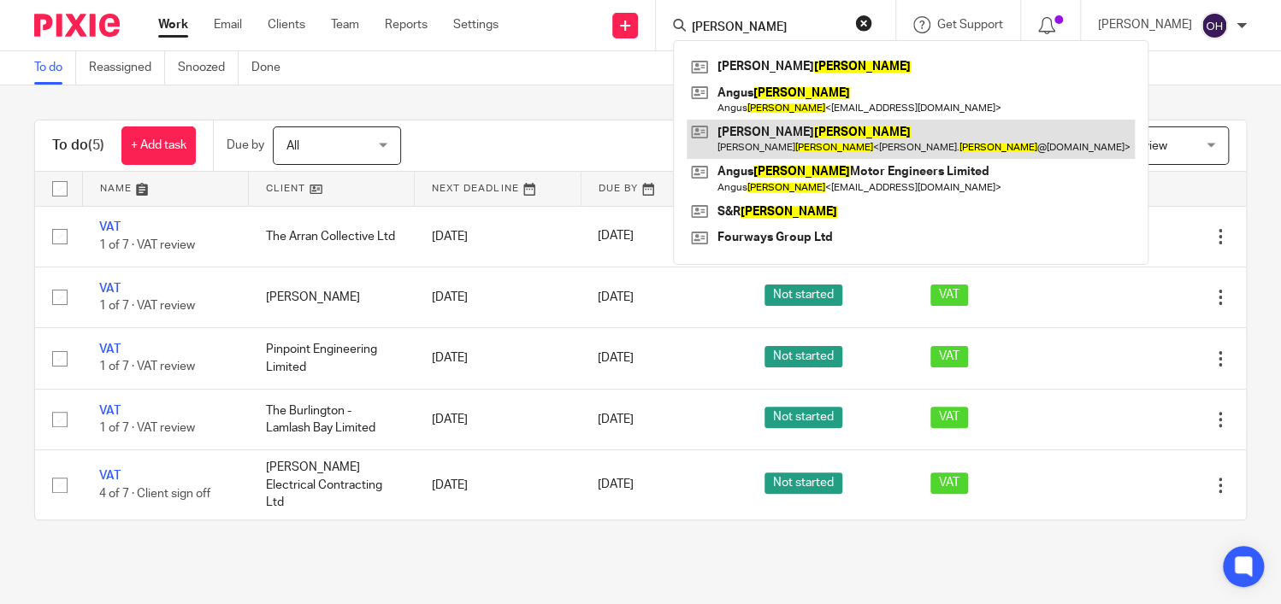
type input "[PERSON_NAME]"
click at [827, 136] on link at bounding box center [910, 139] width 448 height 39
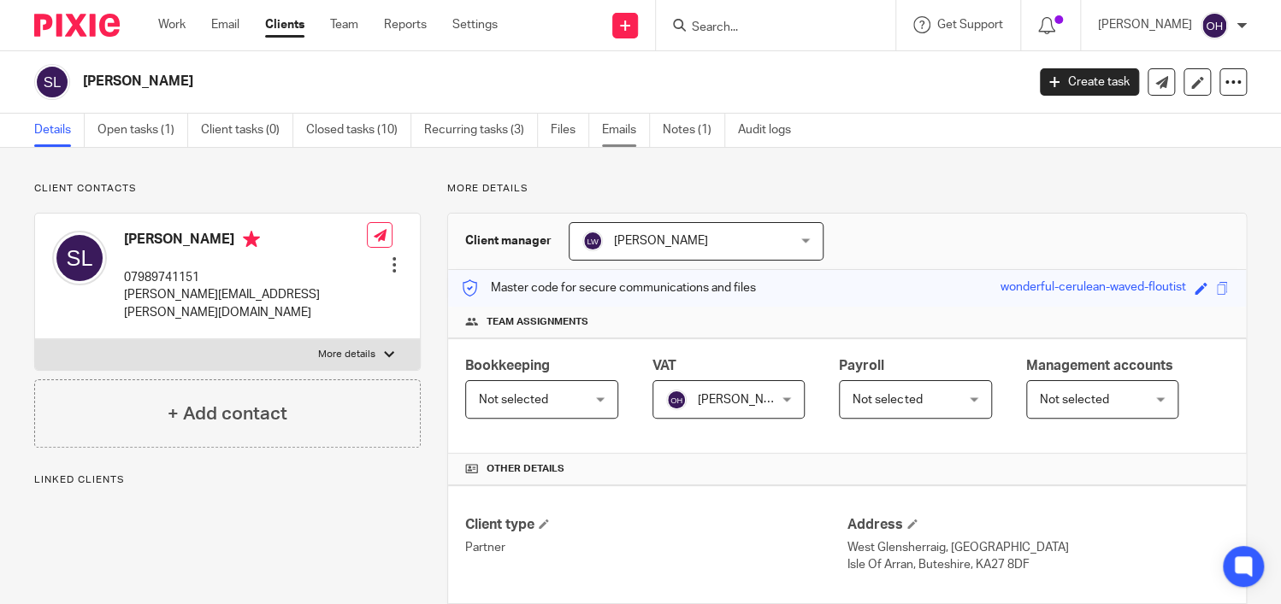
click at [622, 123] on link "Emails" at bounding box center [626, 130] width 48 height 33
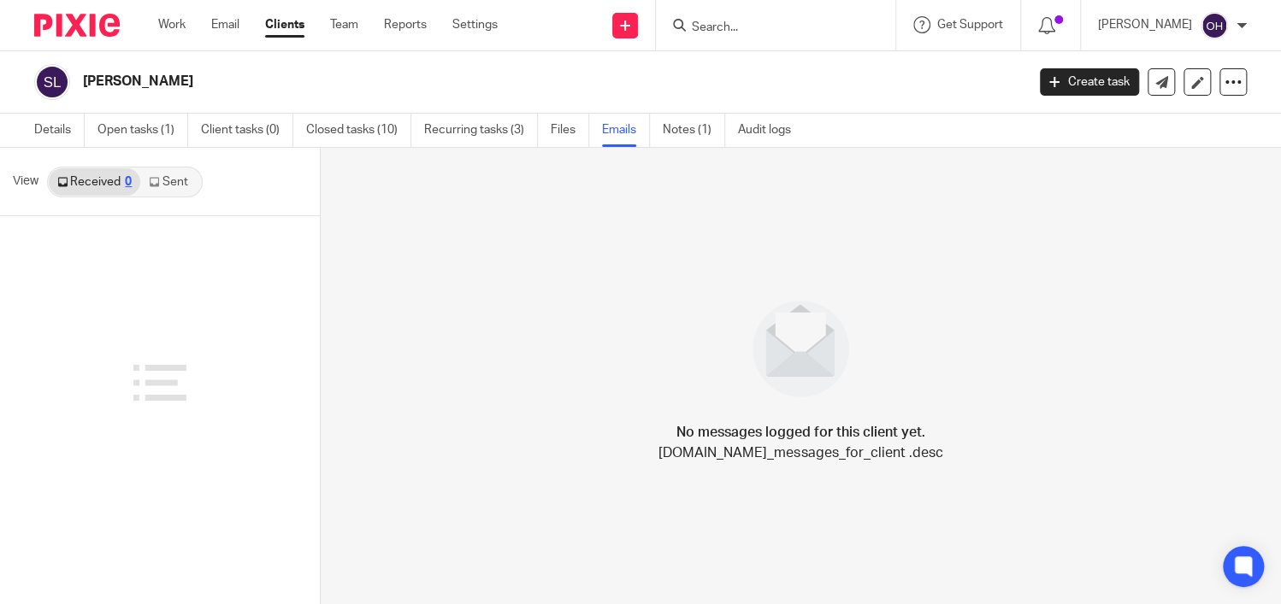
click at [160, 195] on div "Received 0 Sent" at bounding box center [125, 182] width 156 height 31
click at [160, 187] on link "Sent" at bounding box center [170, 181] width 60 height 27
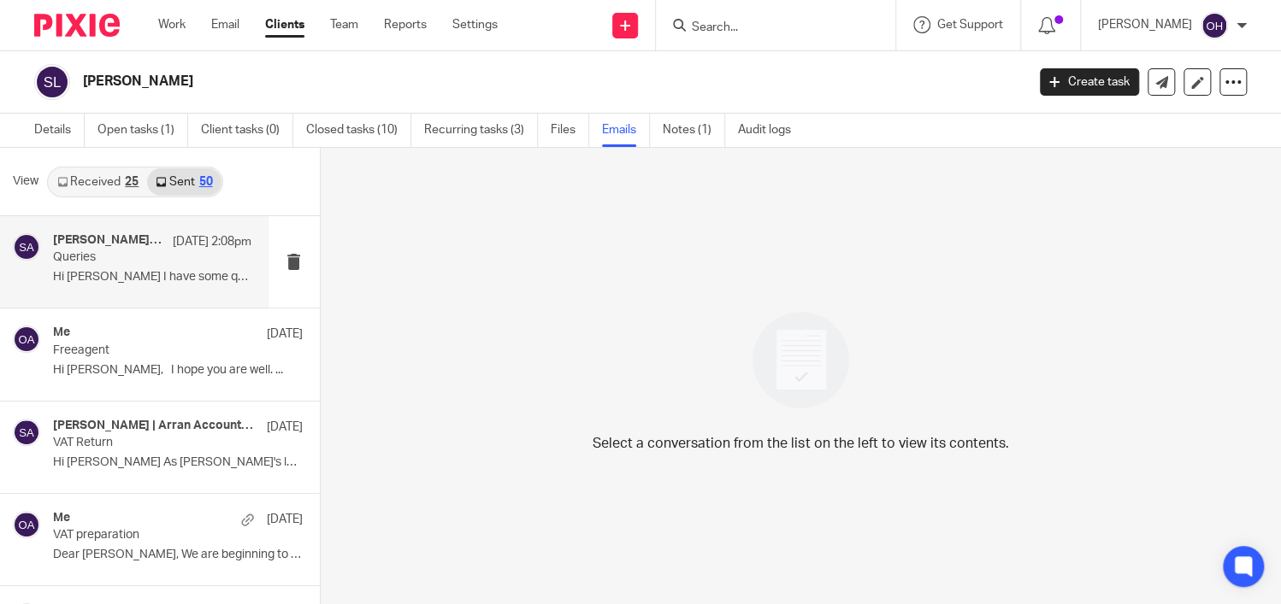
click at [173, 237] on p "[DATE] 2:08pm" at bounding box center [212, 241] width 79 height 17
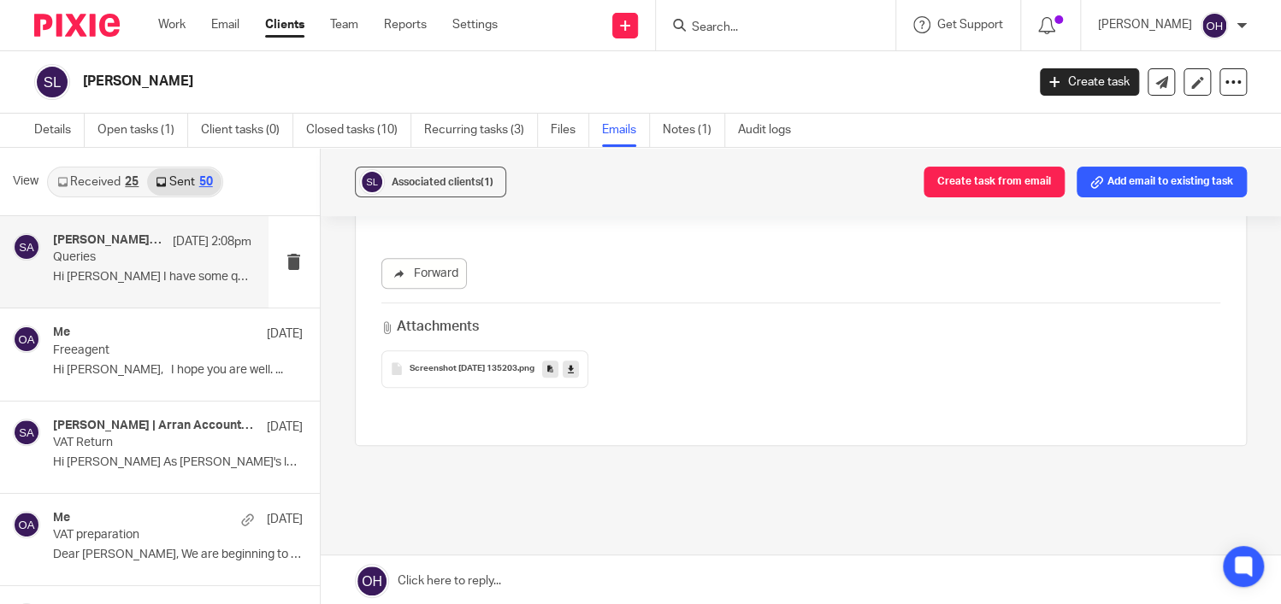
scroll to position [498, 0]
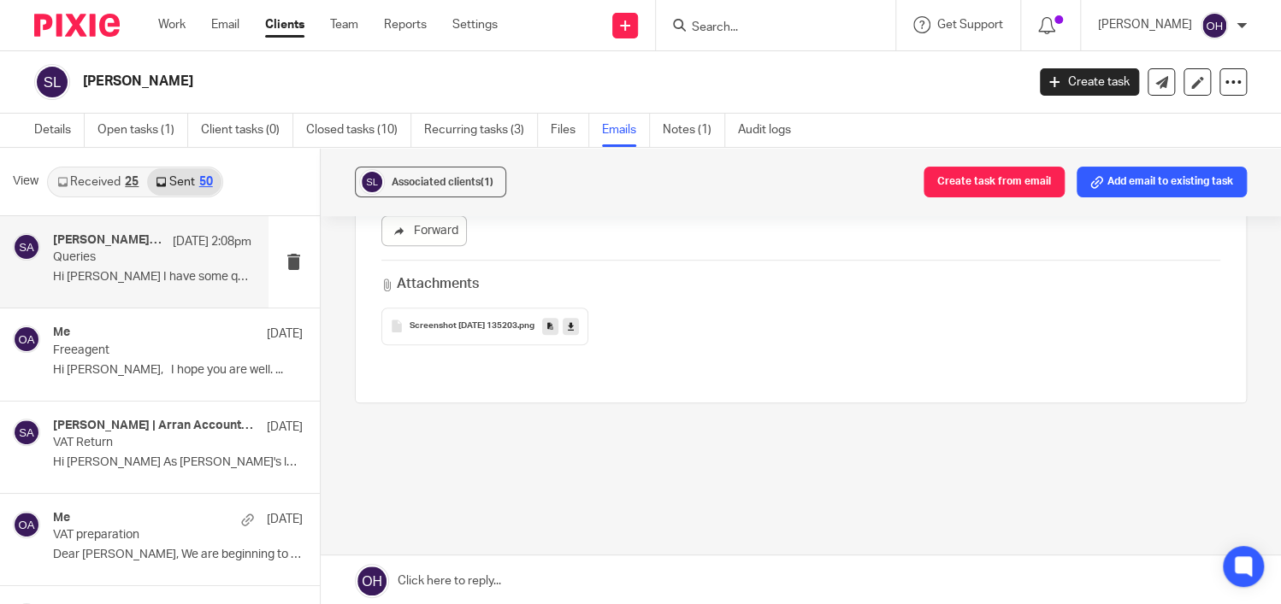
click at [471, 327] on span "Screenshot 2025-08-18 135203" at bounding box center [463, 326] width 108 height 10
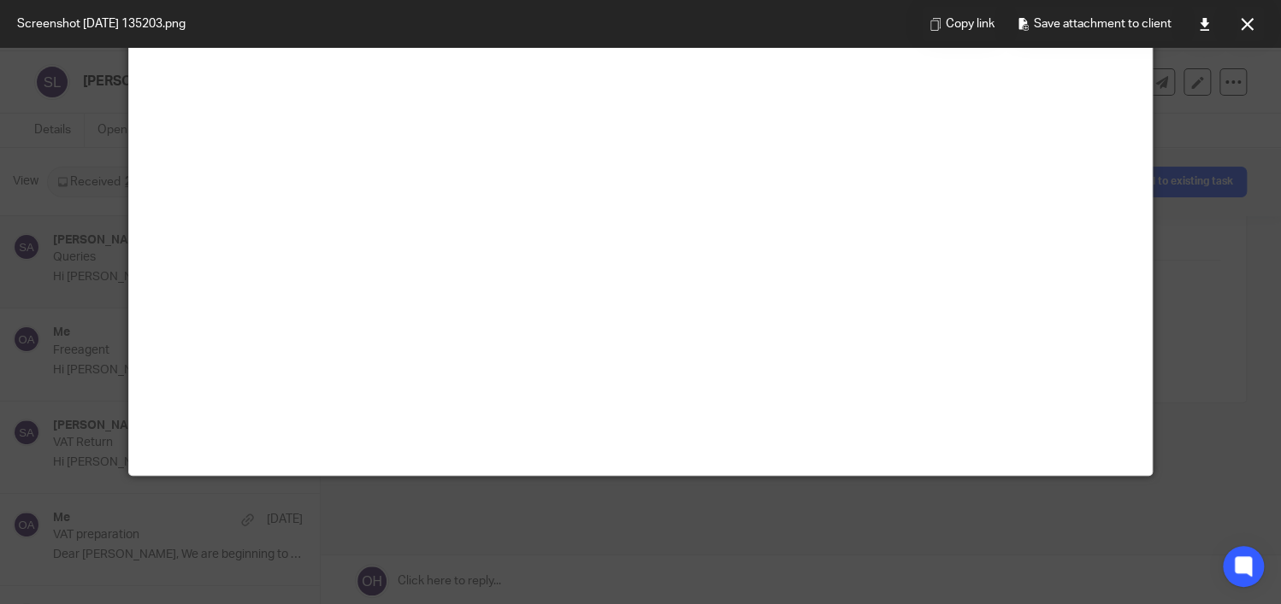
scroll to position [174, 0]
click at [1199, 18] on icon at bounding box center [1204, 24] width 13 height 13
drag, startPoint x: 1227, startPoint y: 27, endPoint x: 1244, endPoint y: 23, distance: 17.6
click at [1232, 27] on div "Copy link Save attachment to client" at bounding box center [1092, 24] width 376 height 48
click at [1245, 21] on icon at bounding box center [1246, 24] width 13 height 13
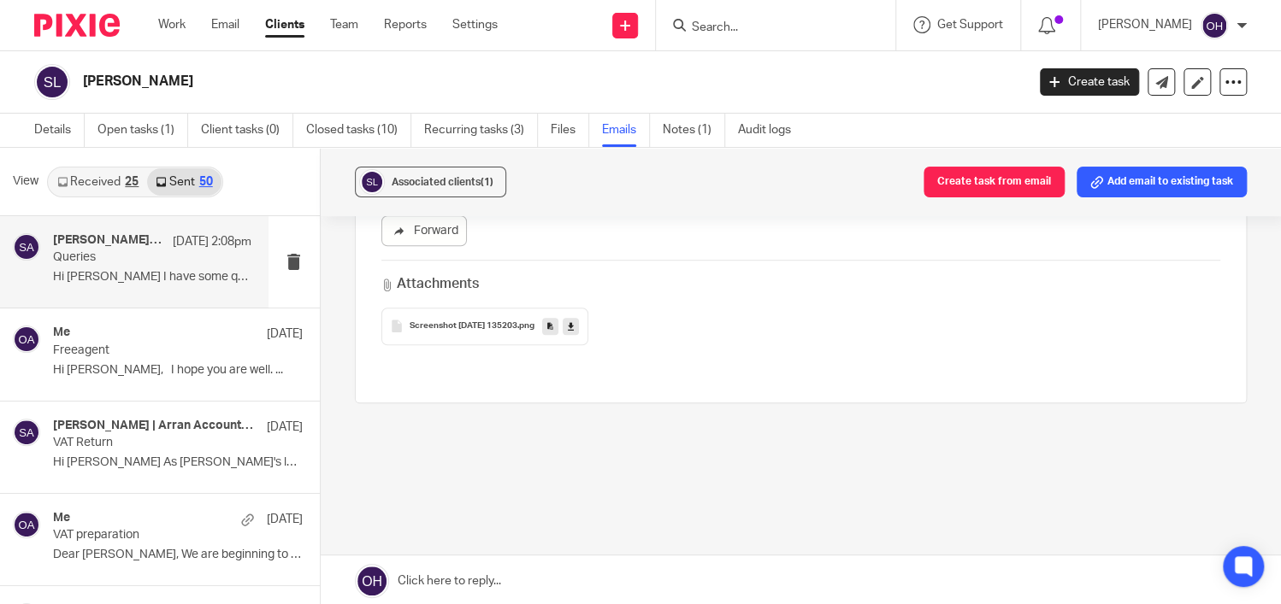
drag, startPoint x: 724, startPoint y: 323, endPoint x: 656, endPoint y: 360, distance: 76.9
click at [723, 323] on div "Screenshot 2025-08-18 135203 .png" at bounding box center [800, 327] width 839 height 38
click at [174, 26] on link "Work" at bounding box center [171, 24] width 27 height 17
